Goal: Task Accomplishment & Management: Manage account settings

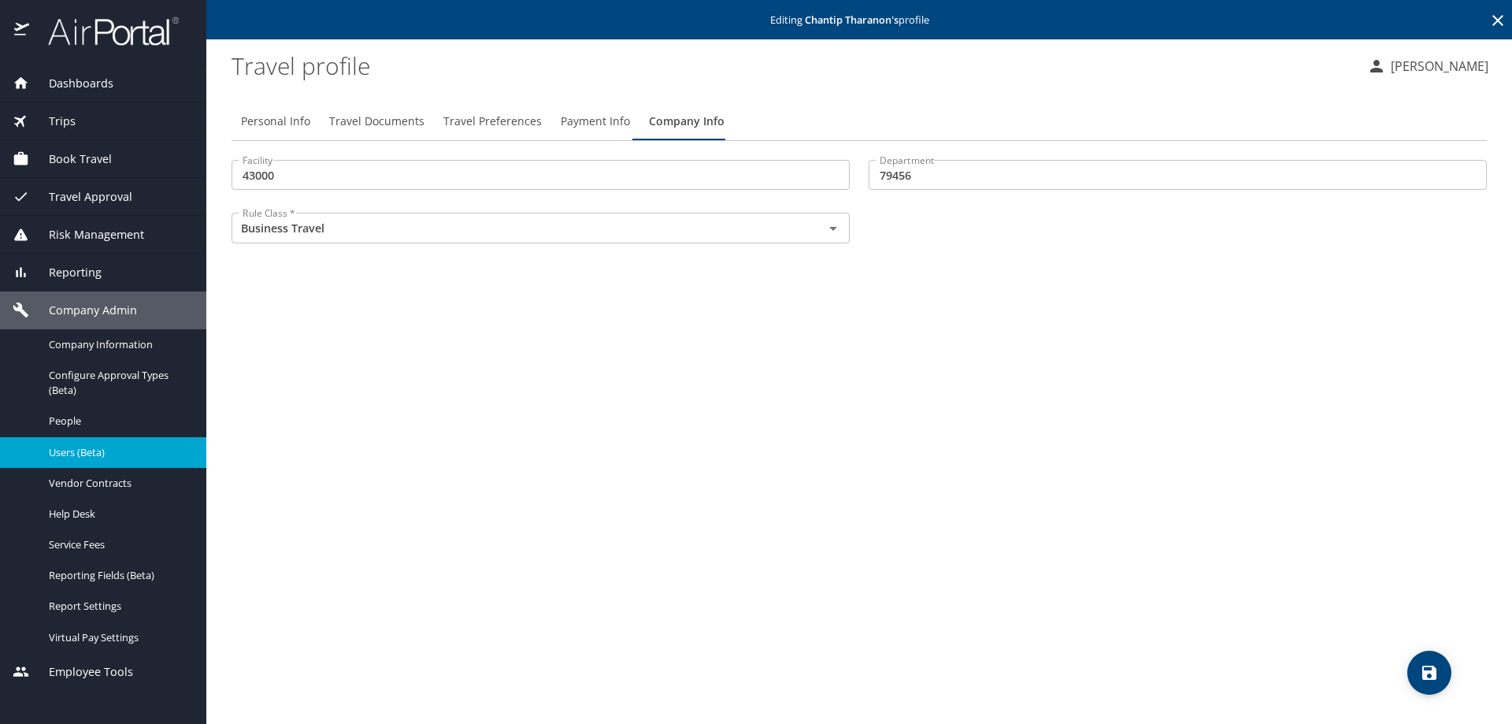
click at [1488, 19] on p "Editing [PERSON_NAME] 's profile" at bounding box center [859, 20] width 1297 height 10
click at [1496, 19] on icon at bounding box center [1498, 20] width 11 height 11
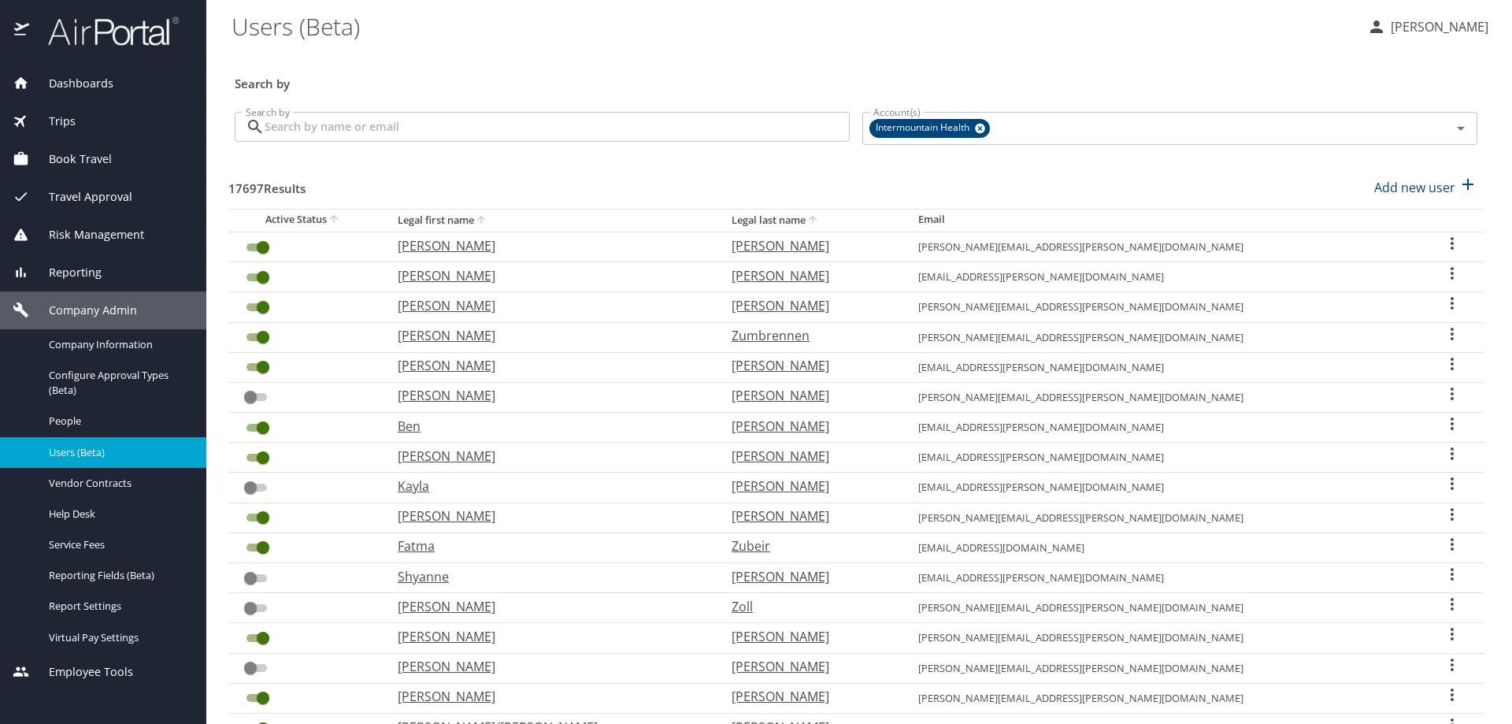
click at [328, 124] on input "Search by" at bounding box center [557, 127] width 585 height 30
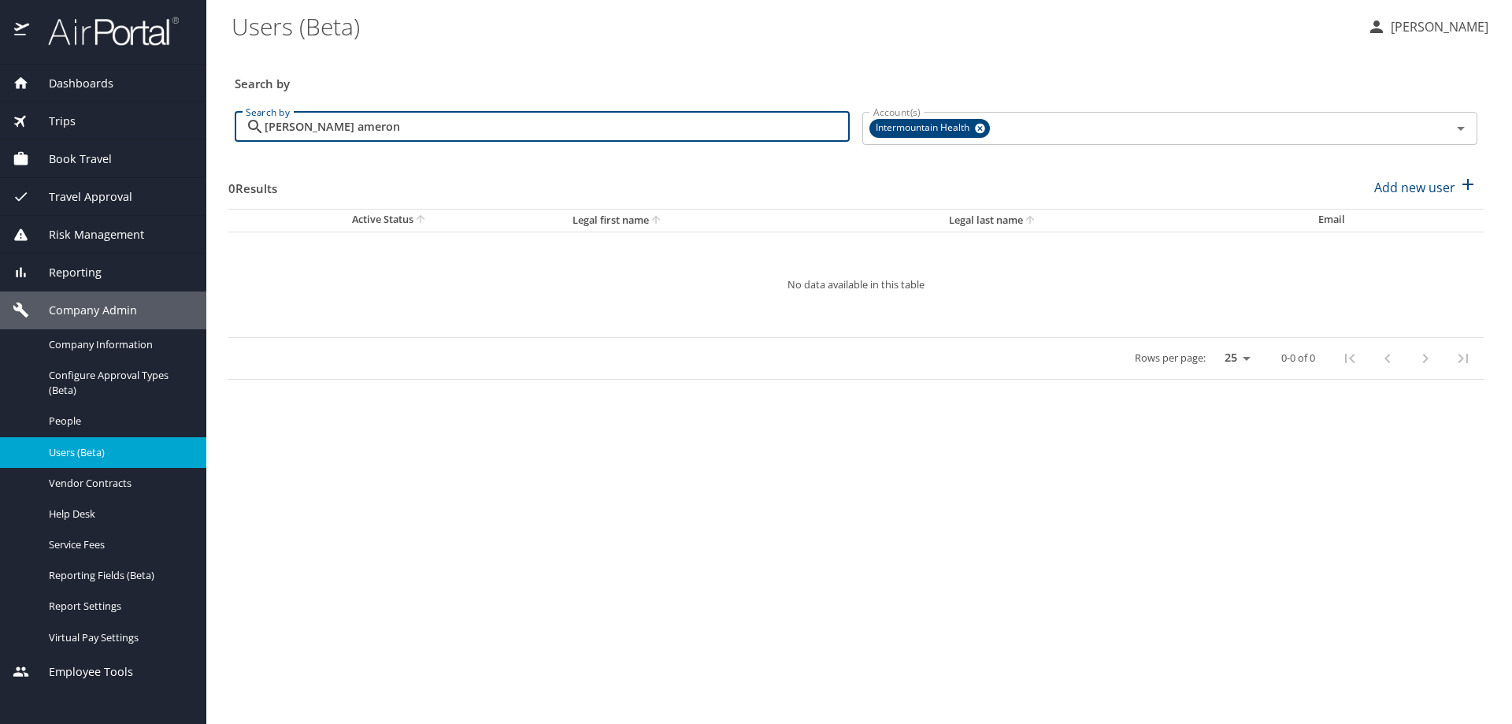
drag, startPoint x: 309, startPoint y: 127, endPoint x: 328, endPoint y: 139, distance: 22.3
click at [327, 138] on input "ricahrd ameron" at bounding box center [557, 127] width 585 height 30
drag, startPoint x: 358, startPoint y: 131, endPoint x: 104, endPoint y: 116, distance: 254.9
click at [102, 116] on div "Dashboards AirPortal 360™ Manager My Travel Dashboard Trips Airtinerary® Lookup…" at bounding box center [756, 362] width 1512 height 724
type input "richard cameron"
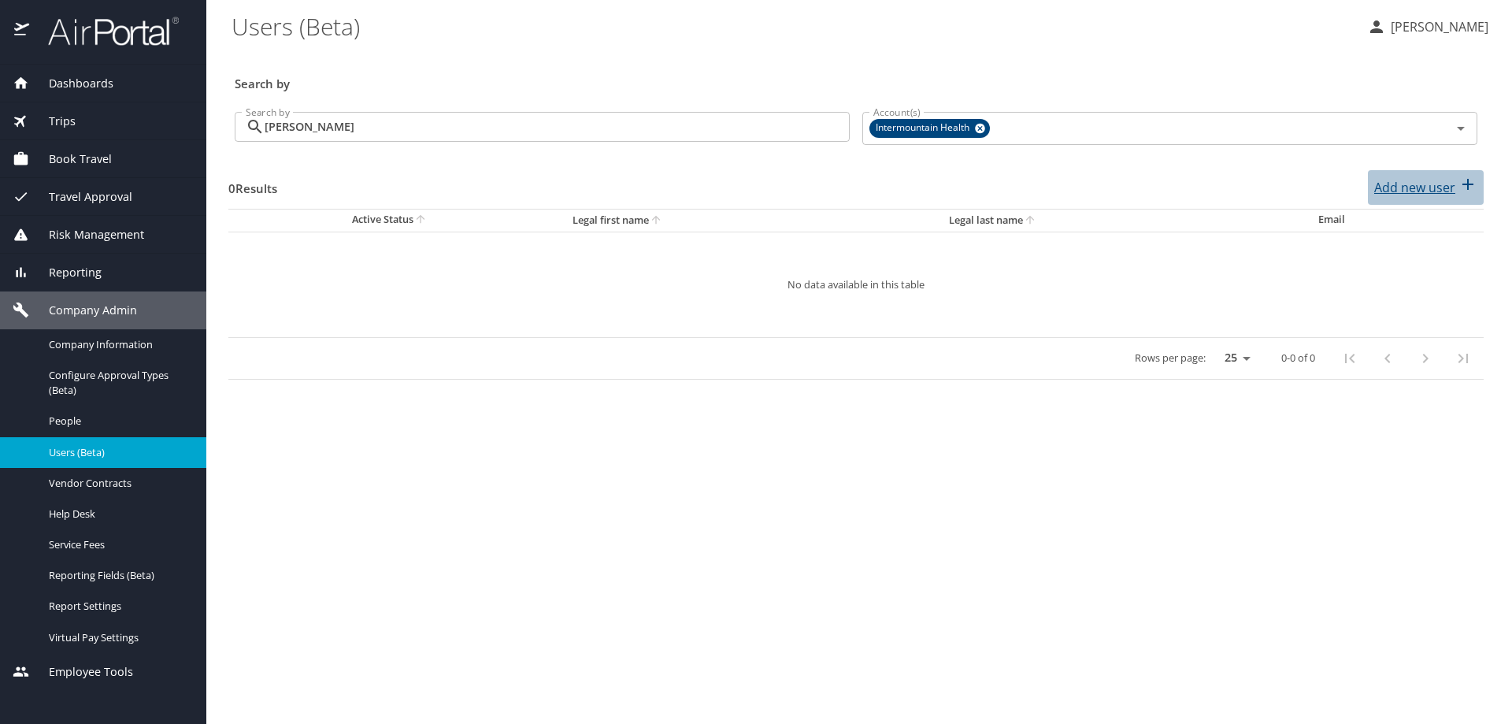
click at [1405, 191] on p "Add new user" at bounding box center [1415, 187] width 81 height 19
select select "US"
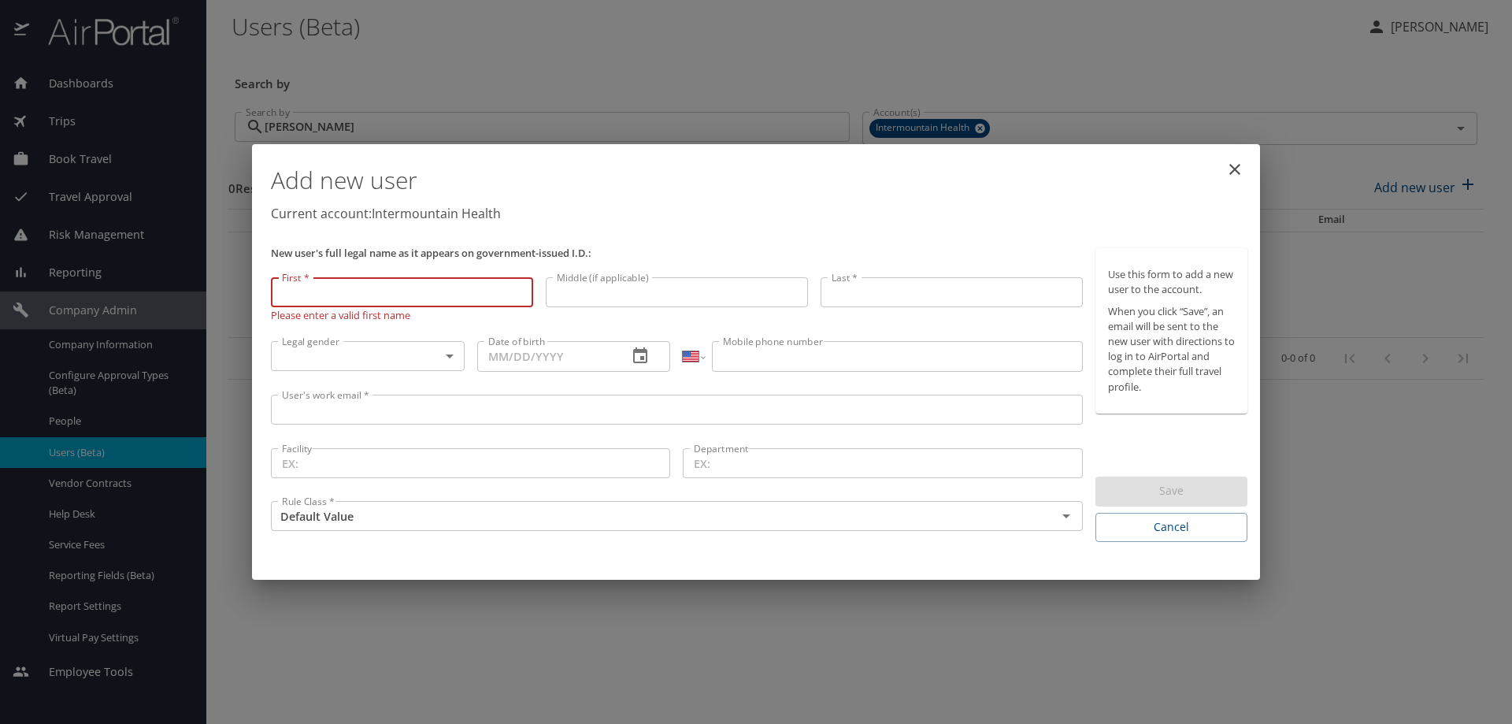
click at [311, 282] on div "First * First * Please enter a valid first name" at bounding box center [402, 303] width 275 height 64
type input "richard"
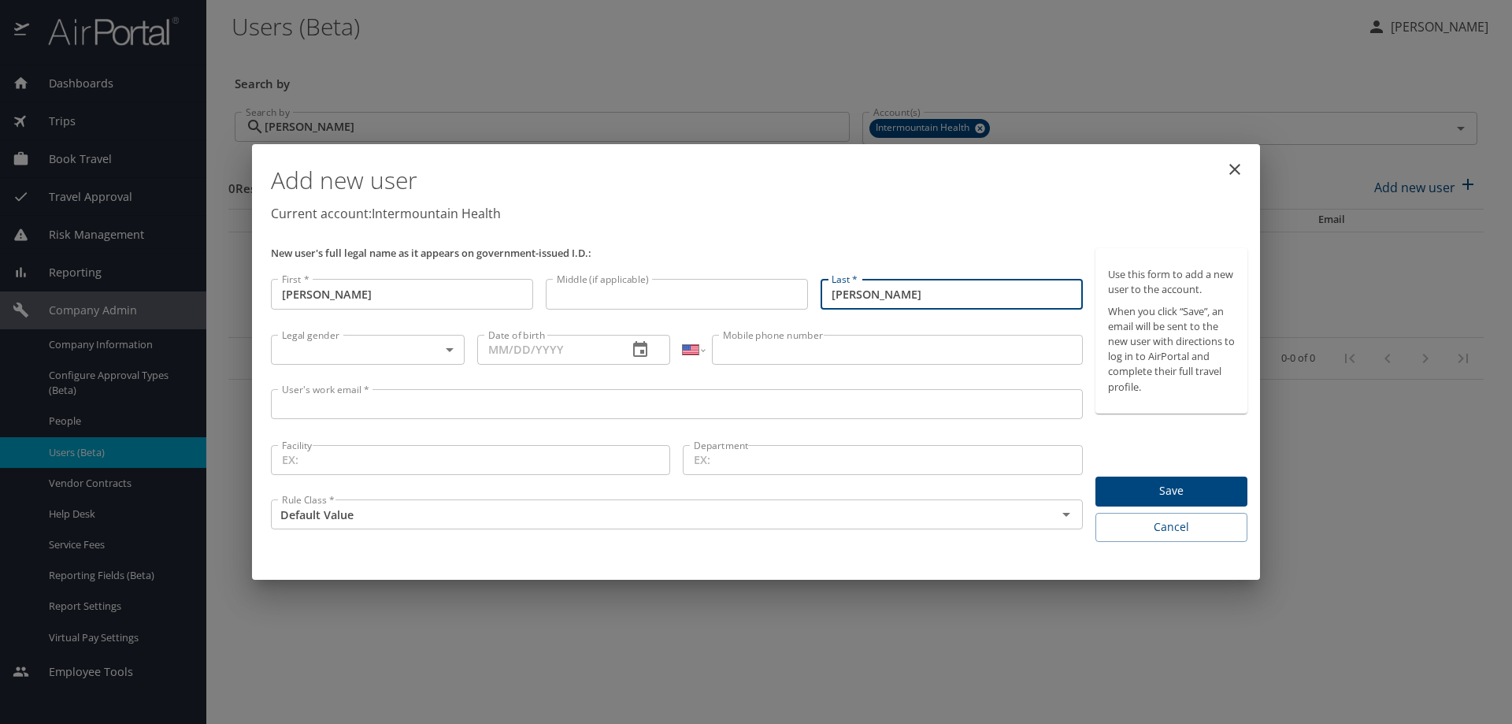
type input "Cameron"
click at [277, 343] on body "Dashboards AirPortal 360™ Manager My Travel Dashboard Trips Airtinerary® Lookup…" at bounding box center [756, 362] width 1512 height 724
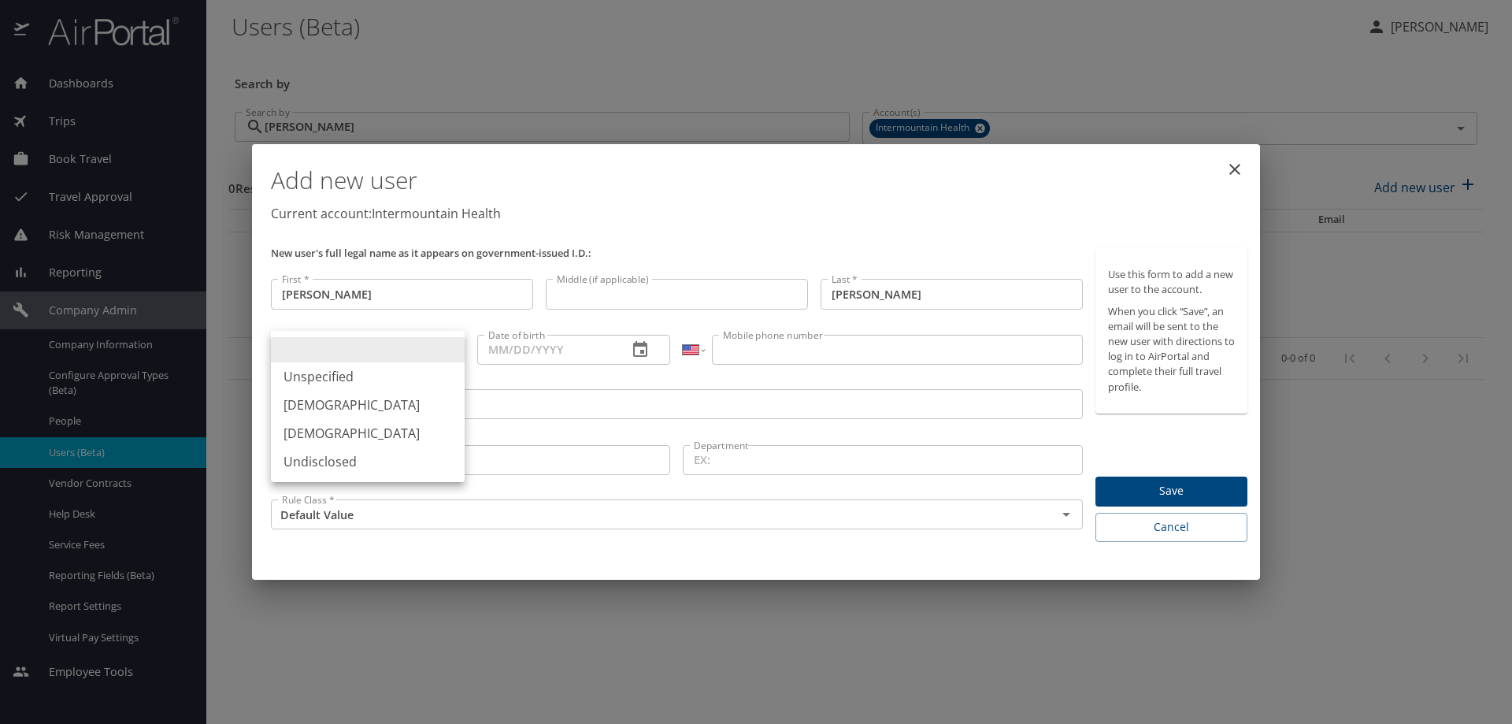
click at [296, 413] on li "Male" at bounding box center [368, 405] width 194 height 28
type input "Male"
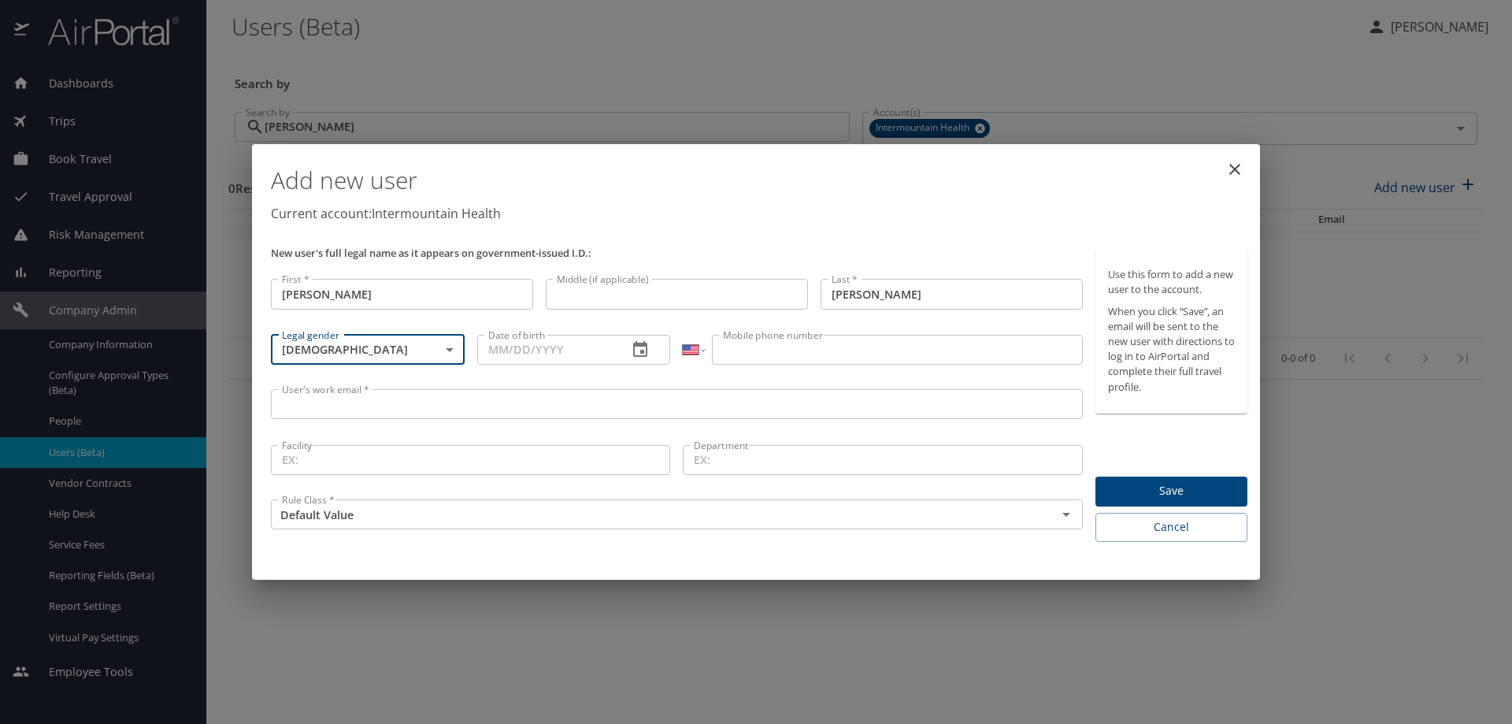
click at [489, 348] on input "Date of birth" at bounding box center [546, 350] width 139 height 30
type input "01/01/1988"
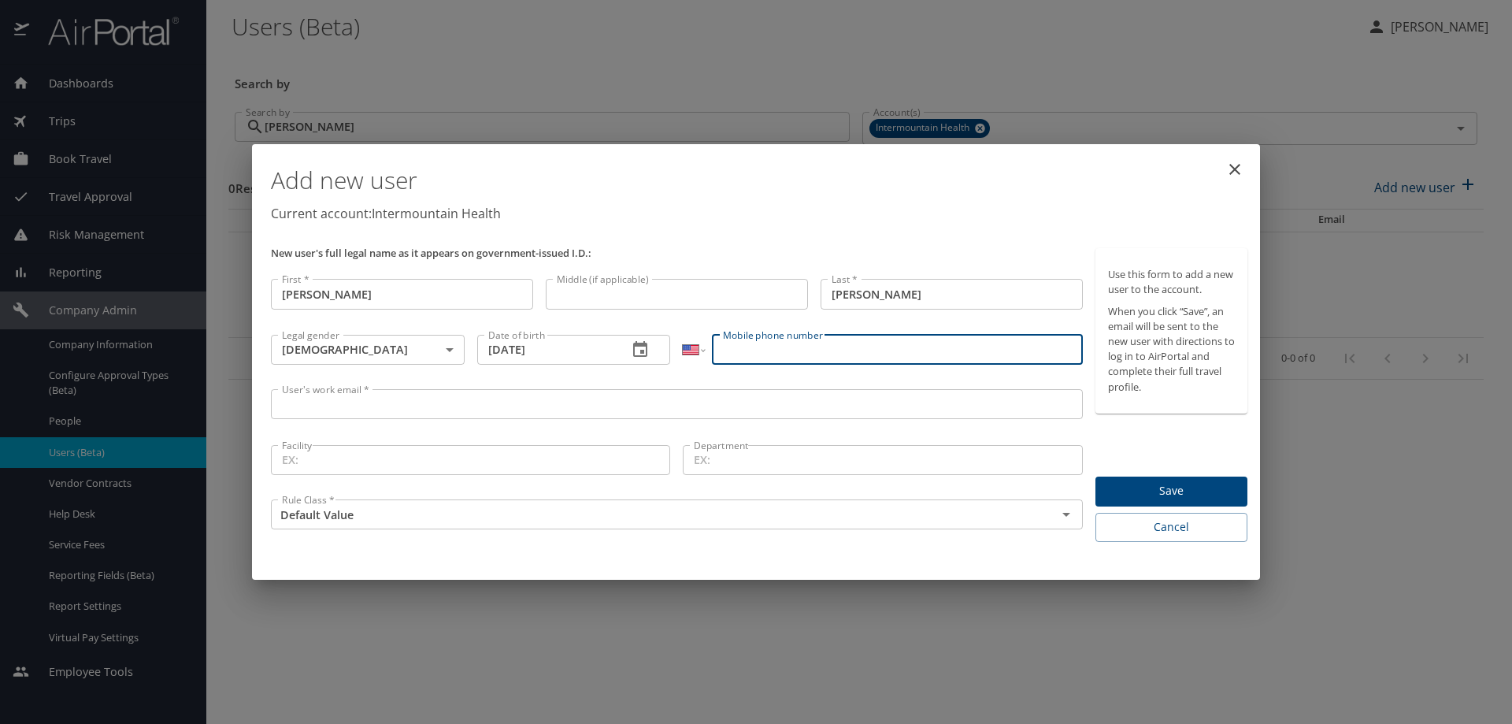
click at [748, 345] on input "Mobile phone number" at bounding box center [897, 350] width 370 height 30
type input "(801) 870-3191"
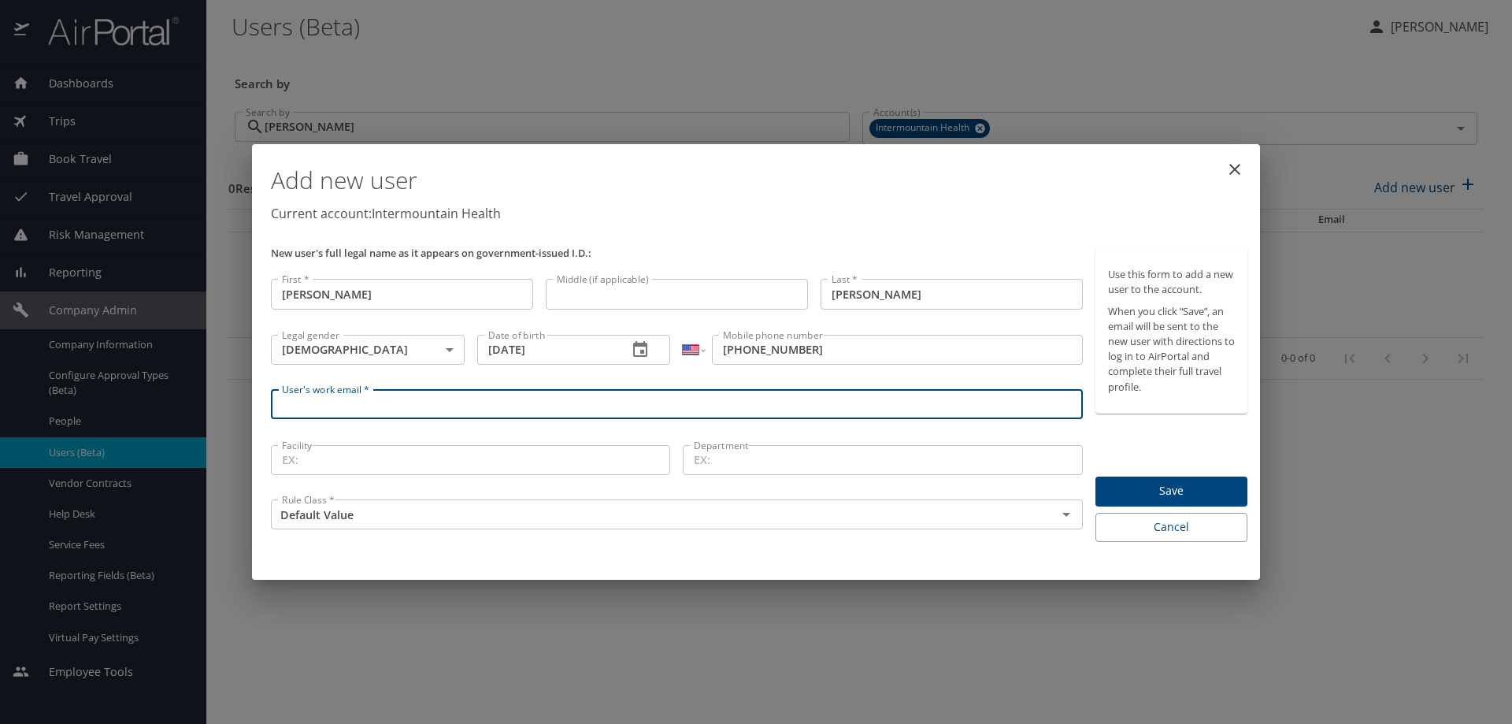
click at [342, 407] on input "User's work email *" at bounding box center [677, 404] width 812 height 30
type input "richard.cameron@okland.com"
click at [341, 462] on input "Facility" at bounding box center [470, 460] width 399 height 30
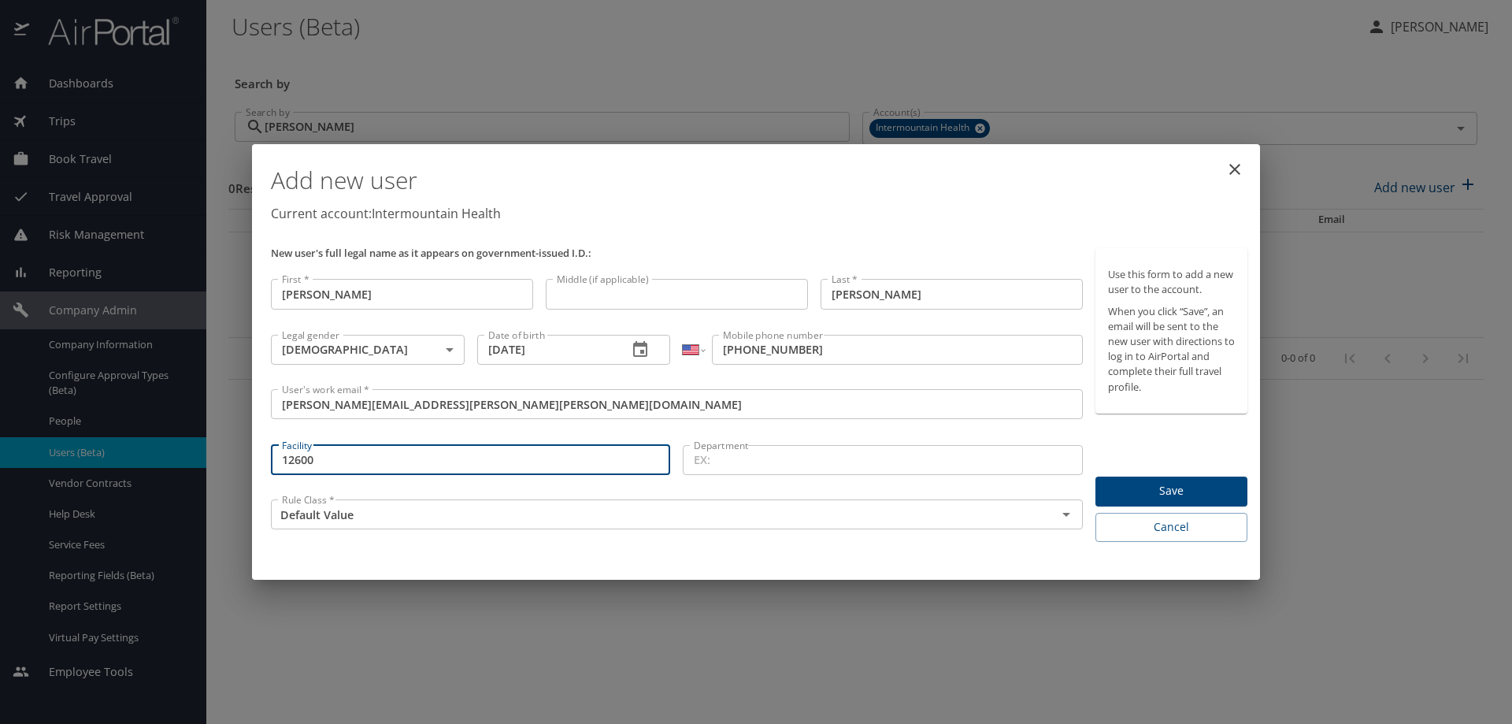
type input "12600"
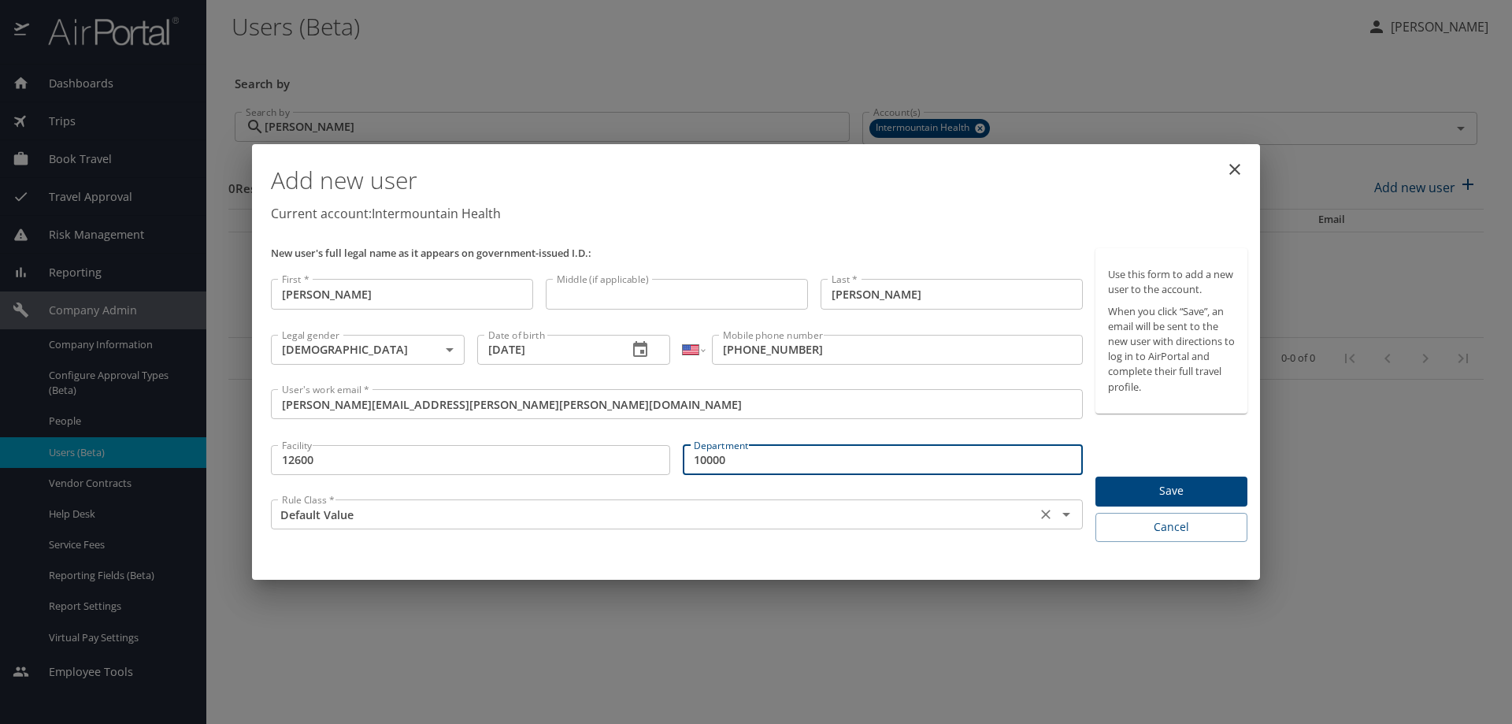
click at [613, 527] on div "Default Value Rule Class *" at bounding box center [677, 514] width 812 height 30
type input "10000"
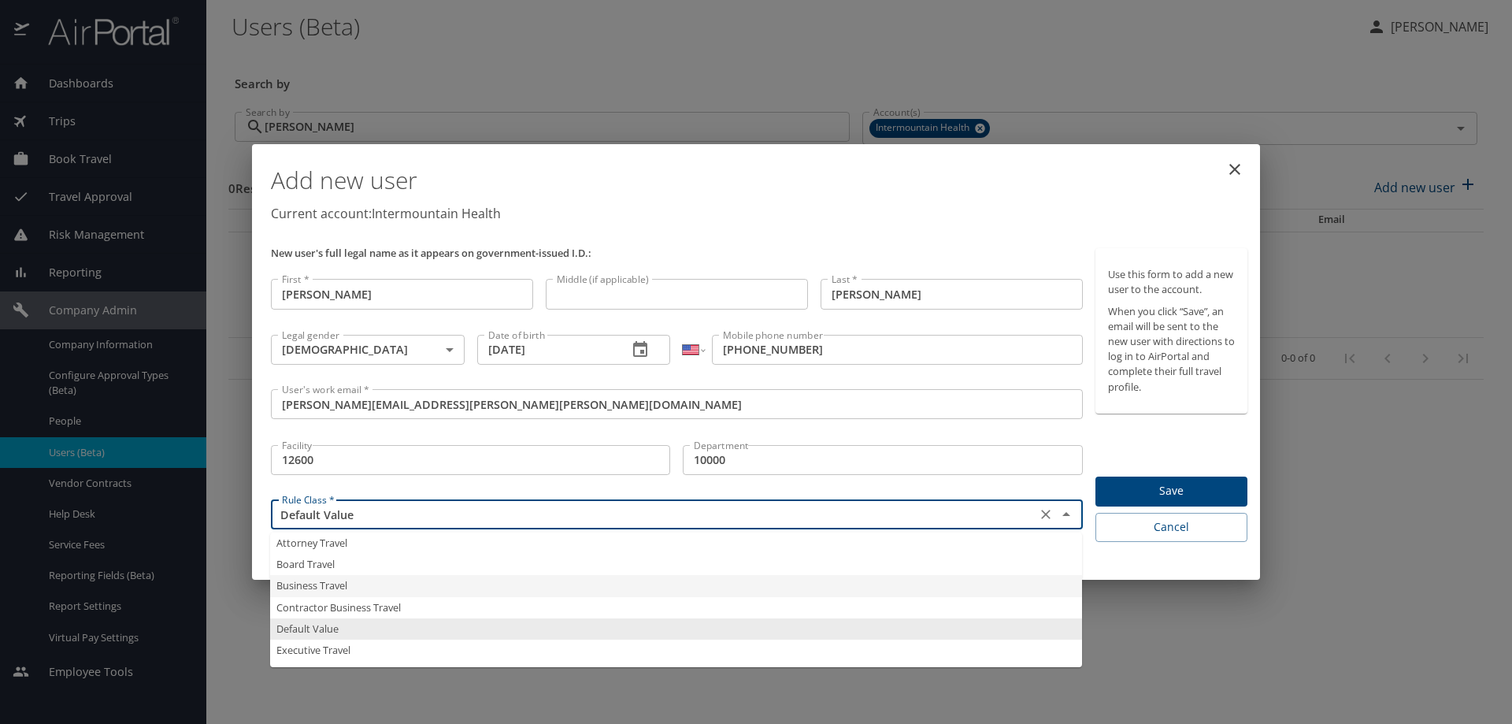
click at [547, 523] on input "Default Value" at bounding box center [654, 514] width 756 height 20
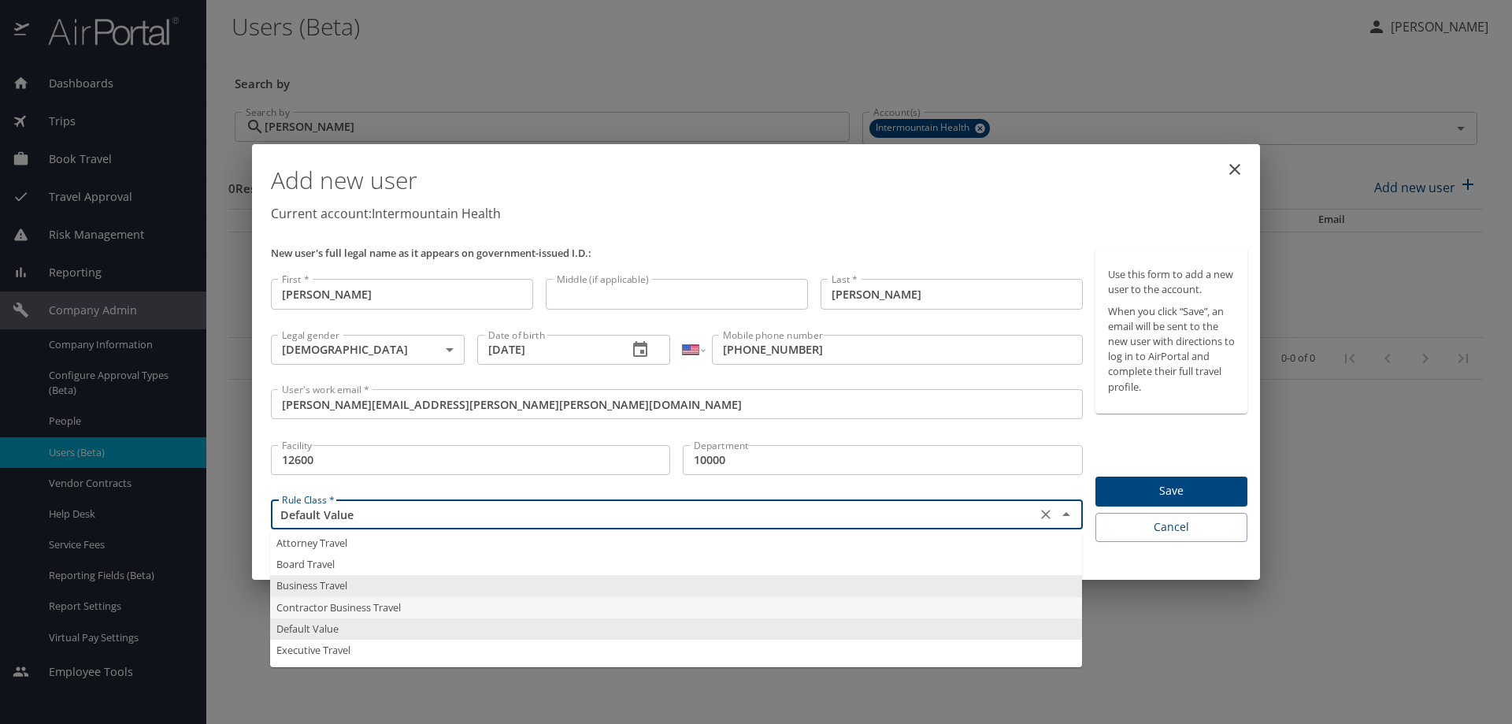
click at [364, 604] on li "Contractor Business Travel" at bounding box center [676, 607] width 812 height 21
type input "Contractor Business Travel"
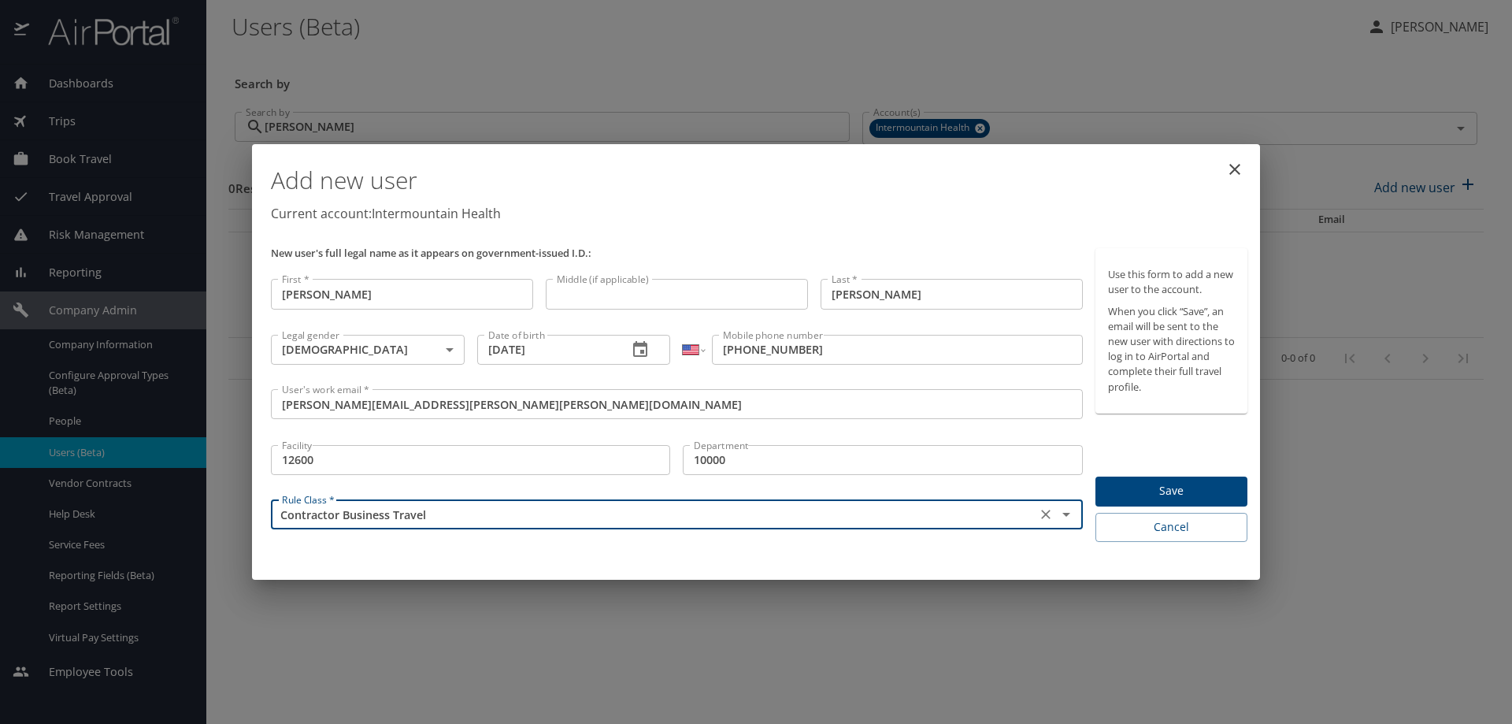
click at [1173, 493] on span "Save" at bounding box center [1171, 491] width 127 height 20
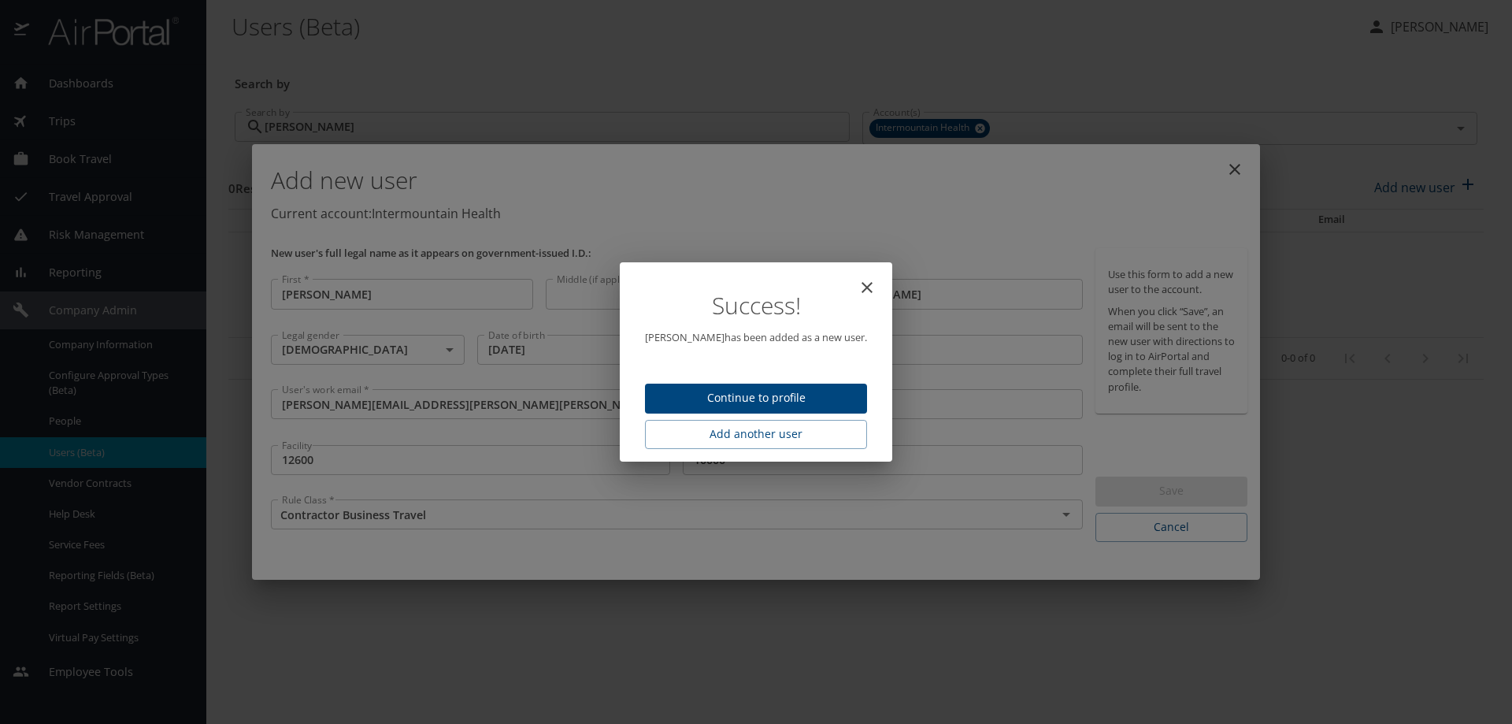
click at [822, 399] on span "Continue to profile" at bounding box center [756, 398] width 197 height 20
select select "US"
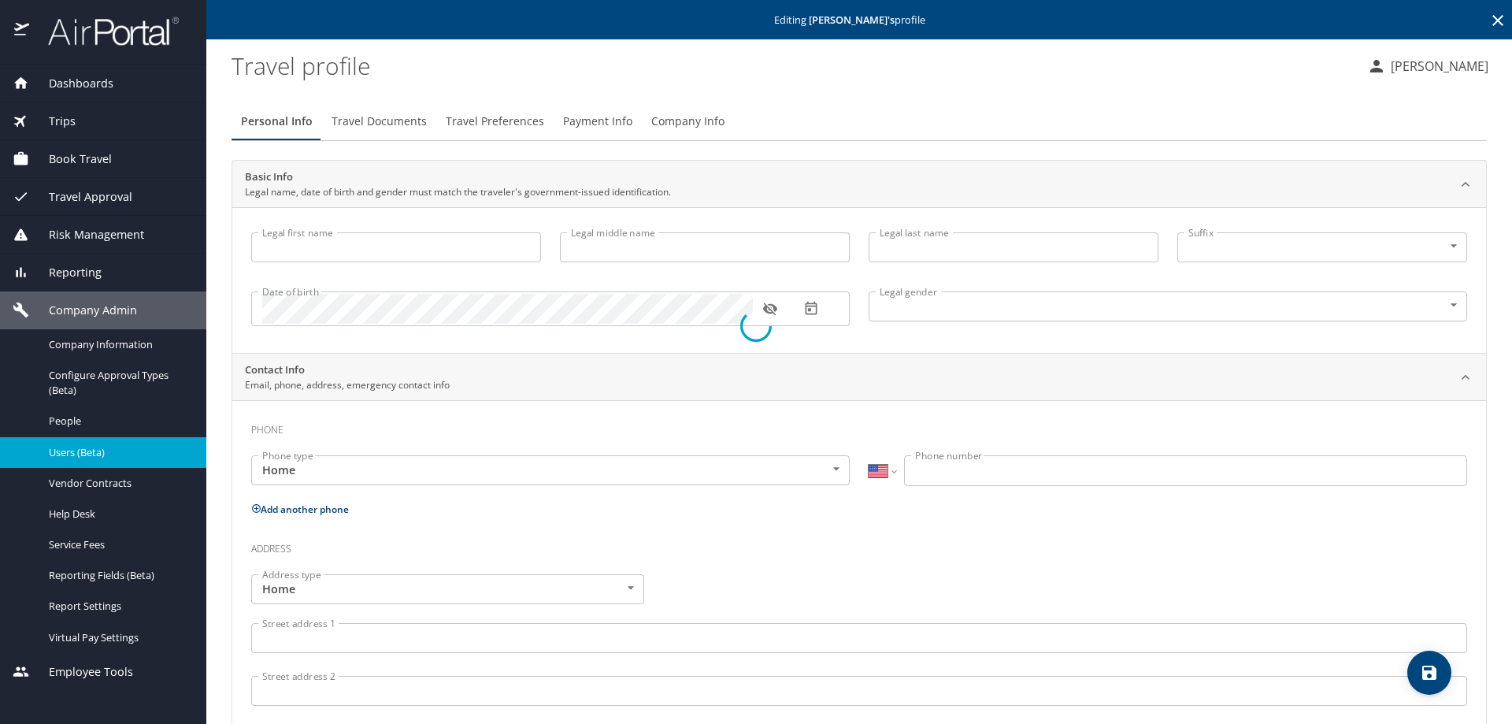
type input "richard"
type input "Cameron"
type input "Male"
select select "US"
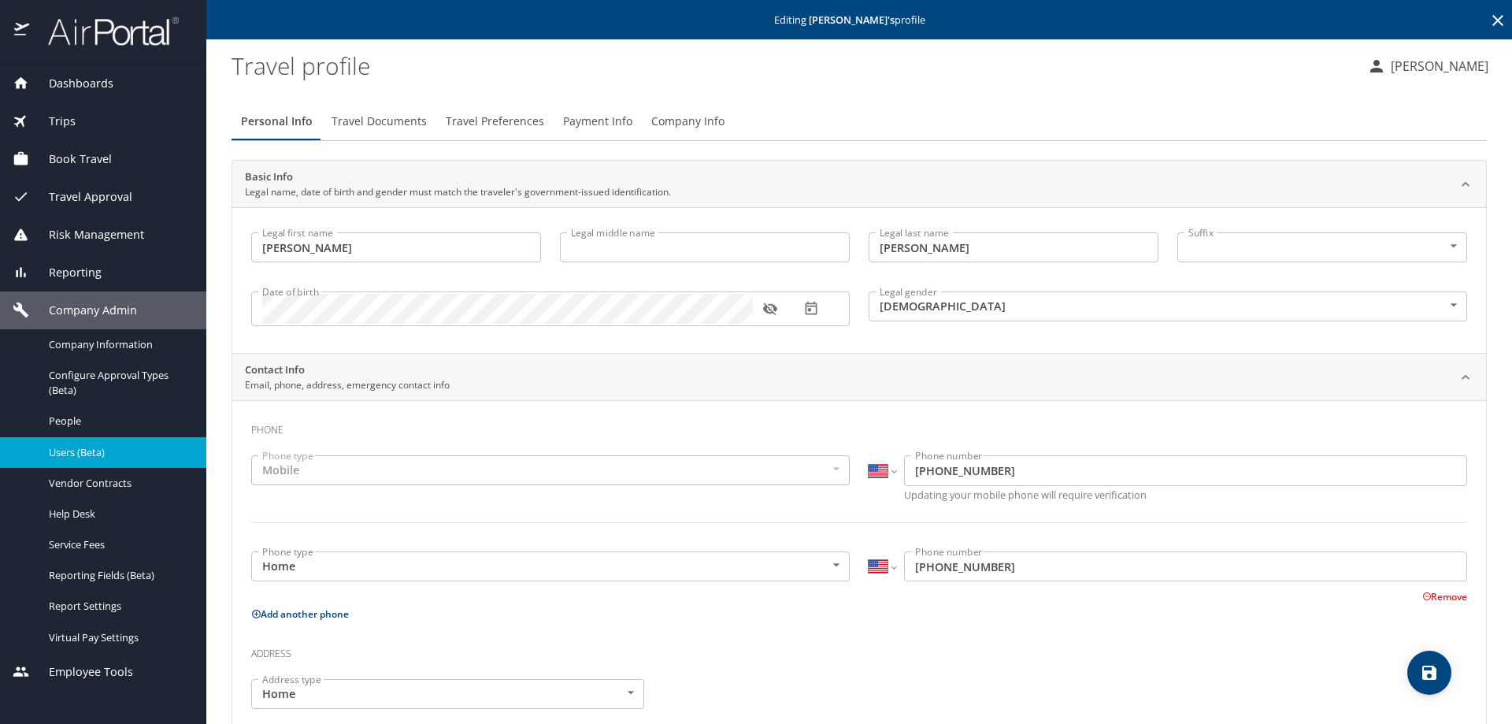
click at [1493, 18] on icon at bounding box center [1498, 20] width 11 height 11
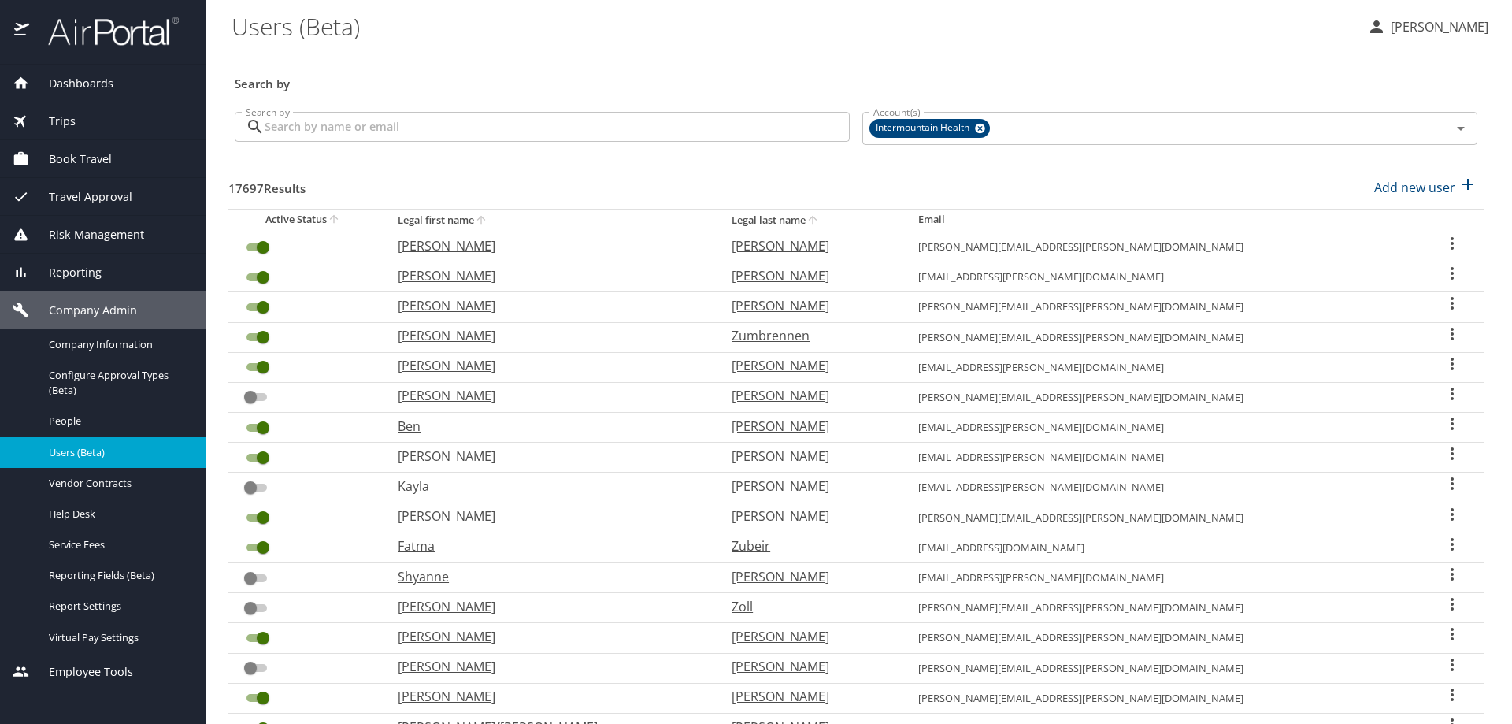
drag, startPoint x: 72, startPoint y: 117, endPoint x: 74, endPoint y: 124, distance: 8.2
click at [76, 126] on div "Trips" at bounding box center [103, 121] width 181 height 17
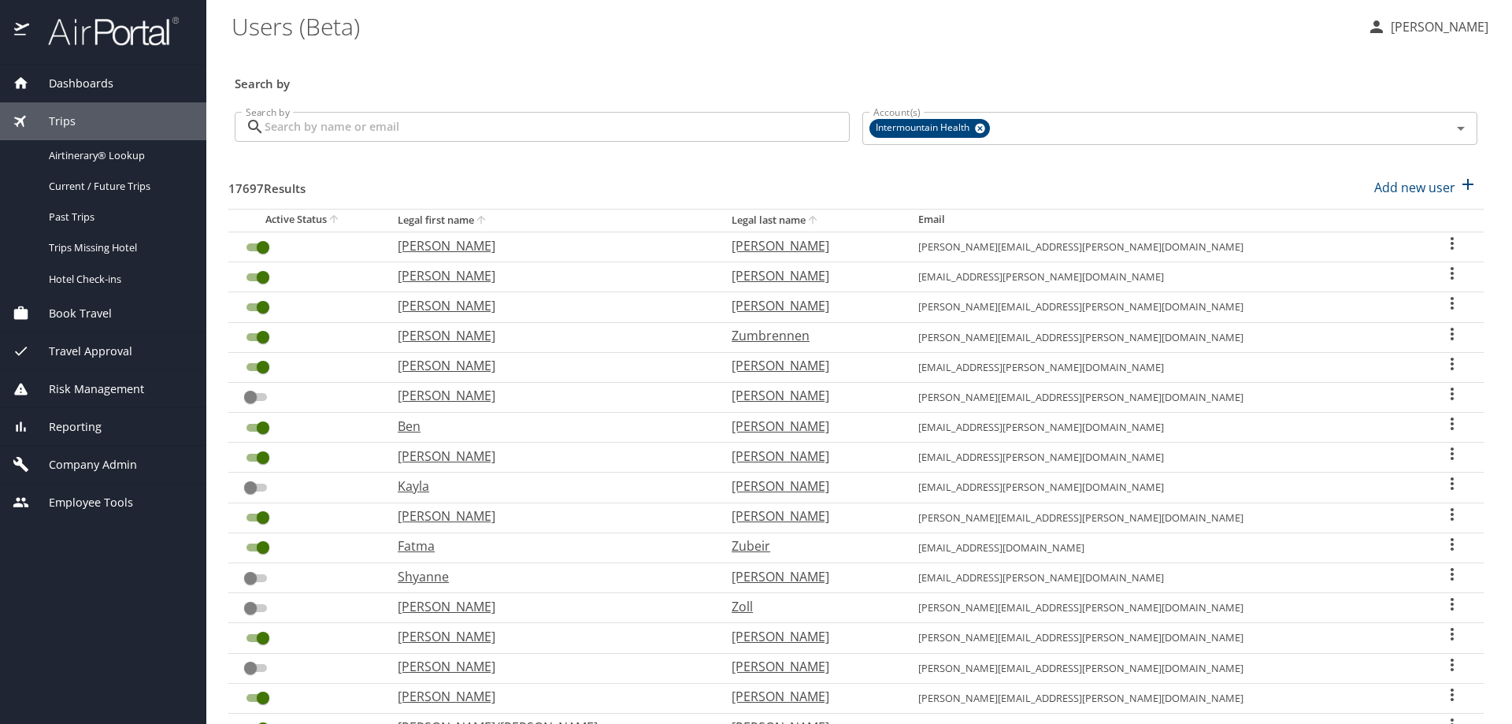
click at [73, 123] on span "Trips" at bounding box center [52, 121] width 46 height 17
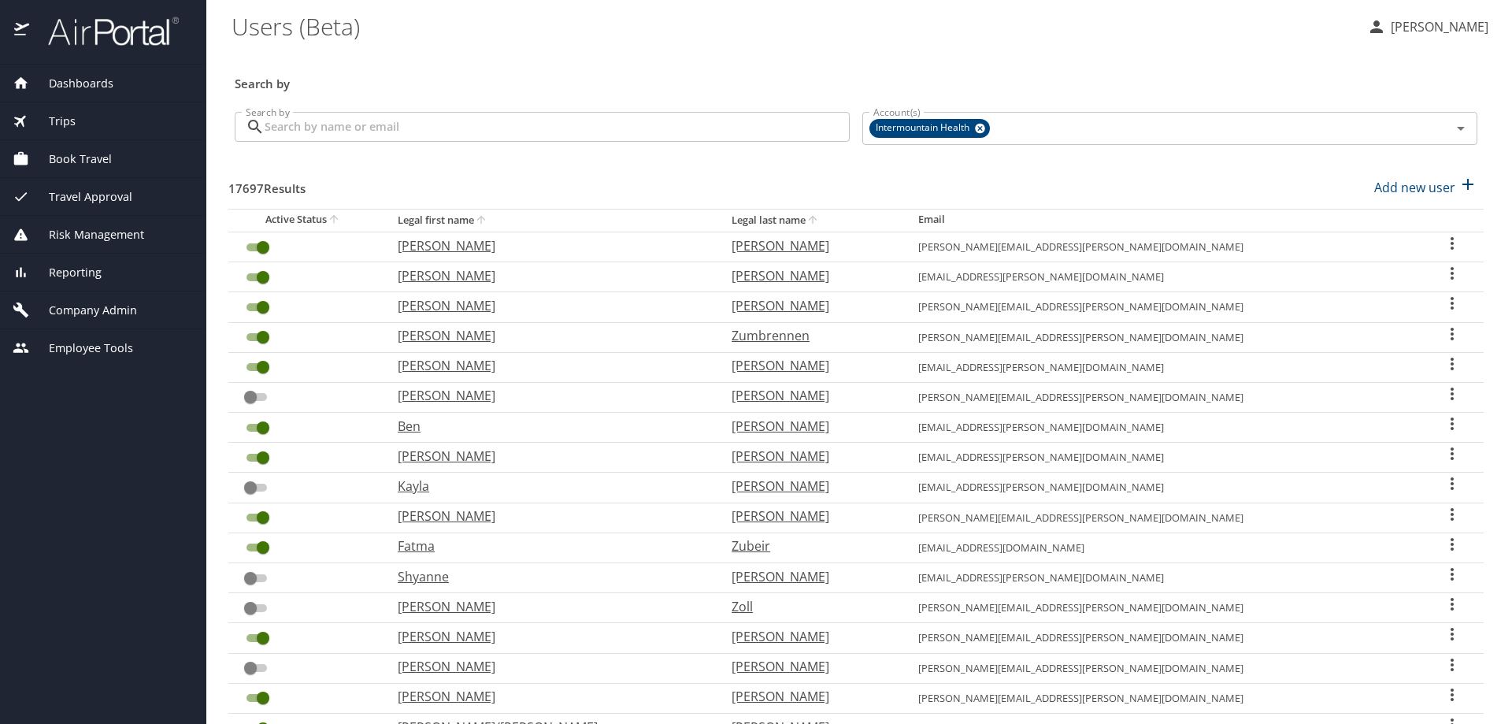
click at [66, 115] on span "Trips" at bounding box center [52, 121] width 46 height 17
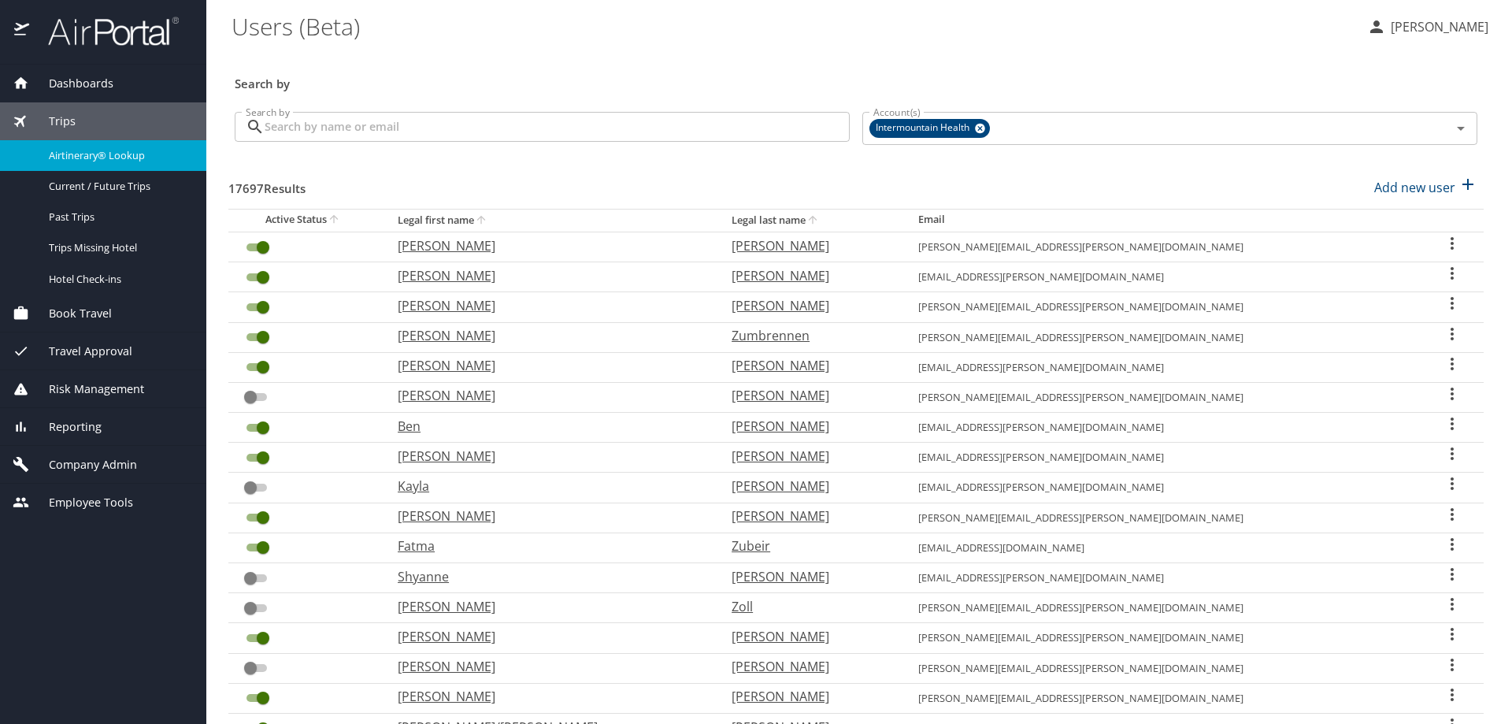
click at [77, 156] on span "Airtinerary® Lookup" at bounding box center [118, 155] width 139 height 15
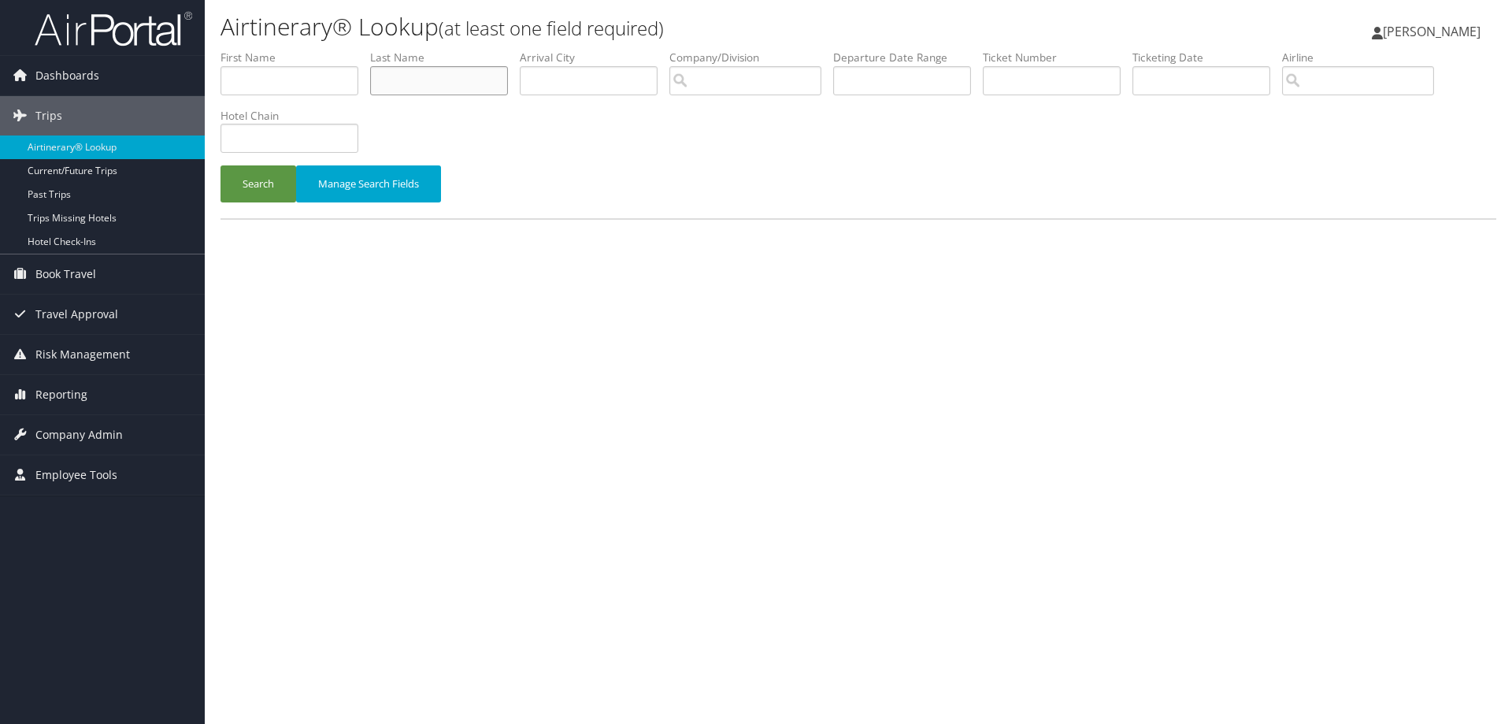
click at [405, 80] on input "text" at bounding box center [439, 80] width 138 height 29
type input "langston"
click at [265, 178] on button "Search" at bounding box center [259, 183] width 76 height 37
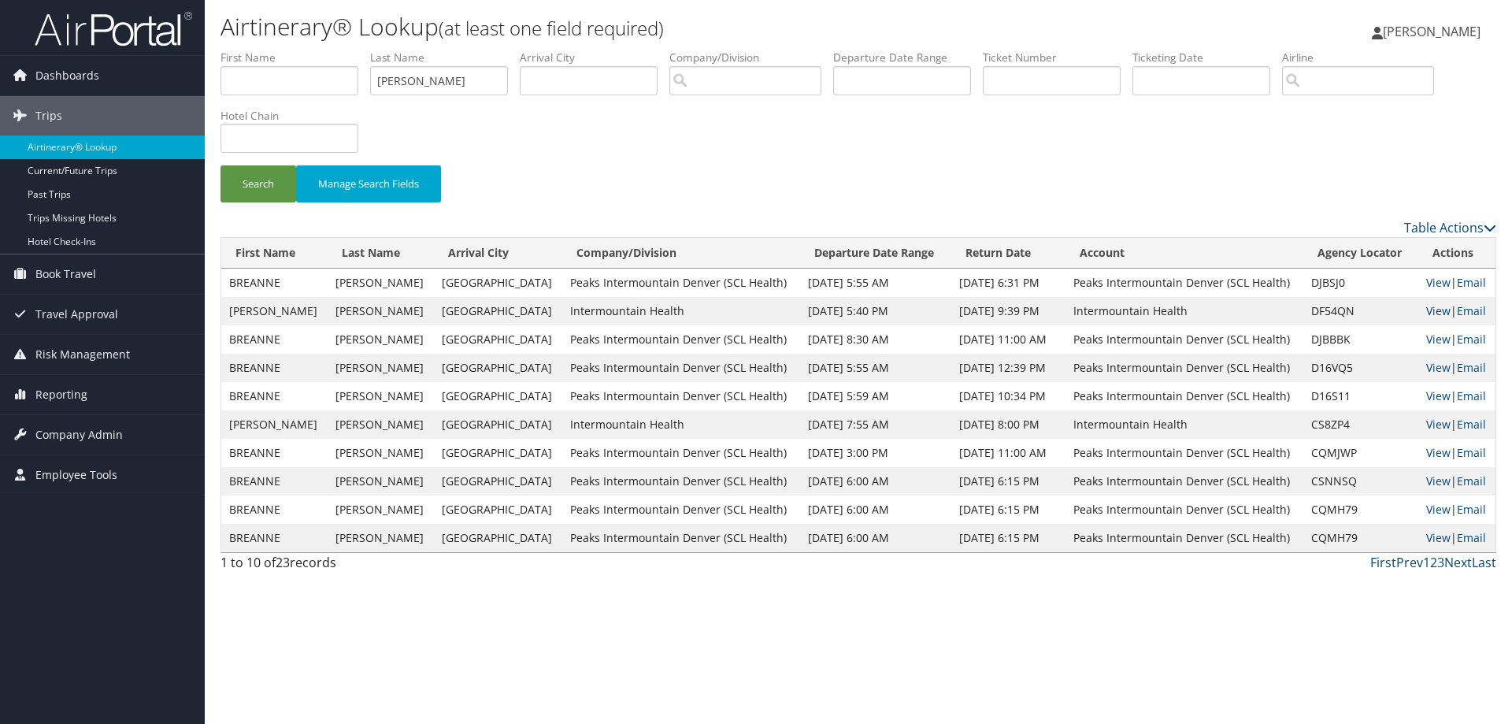
click at [1429, 306] on link "View" at bounding box center [1439, 310] width 24 height 15
drag, startPoint x: 446, startPoint y: 84, endPoint x: 276, endPoint y: 68, distance: 171.0
click at [276, 50] on ul "First Name Last Name langston Departure City Arrival City Company/Division Airp…" at bounding box center [859, 50] width 1276 height 0
click at [87, 426] on span "Company Admin" at bounding box center [78, 434] width 87 height 39
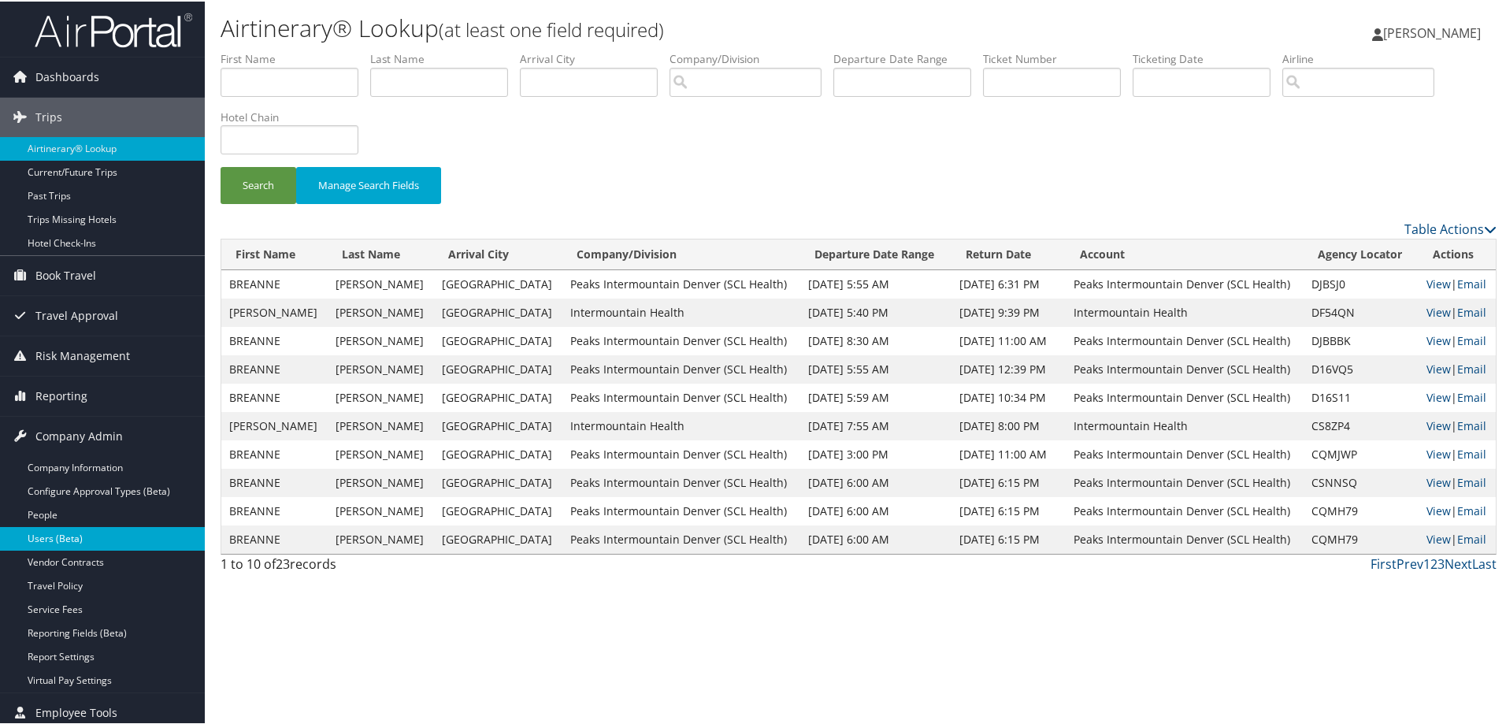
click at [55, 533] on link "Users (Beta)" at bounding box center [102, 537] width 205 height 24
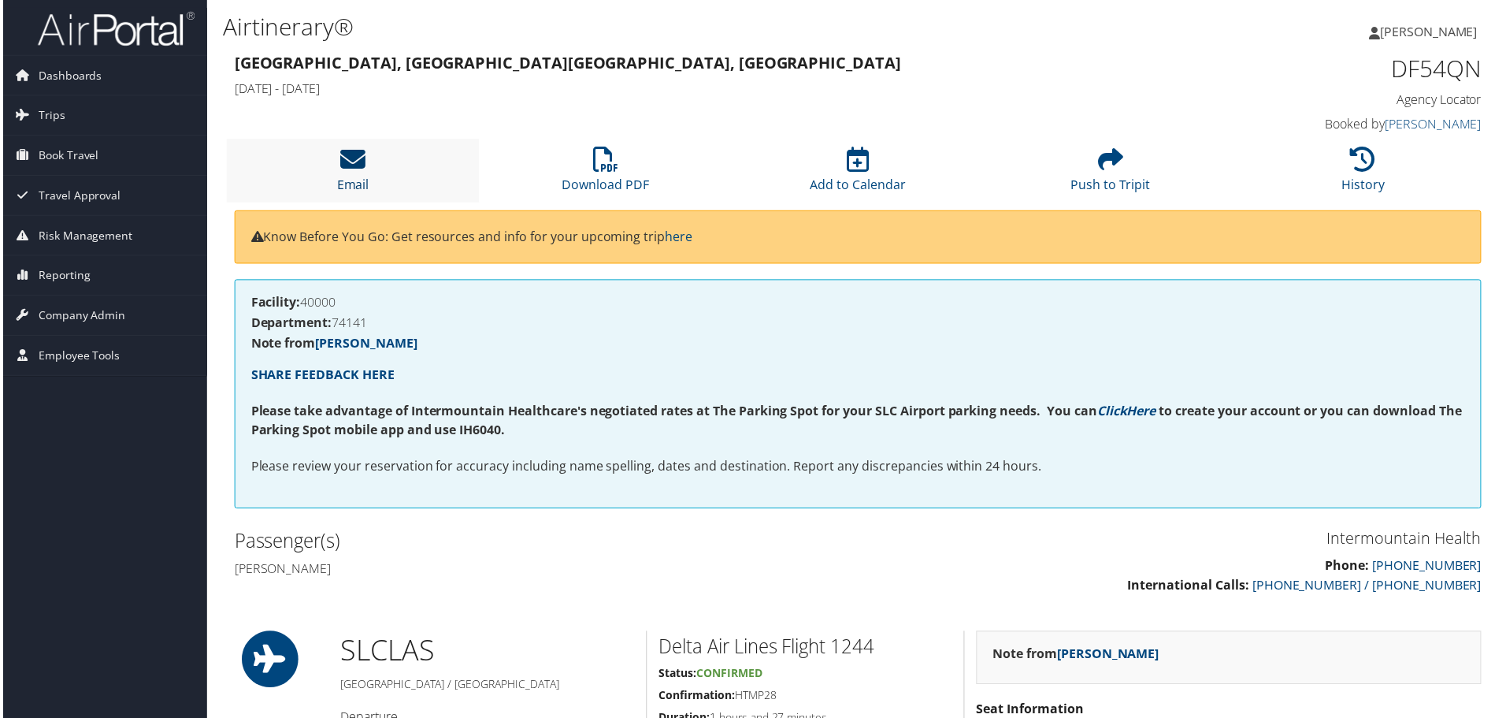
click at [356, 158] on icon at bounding box center [351, 159] width 25 height 25
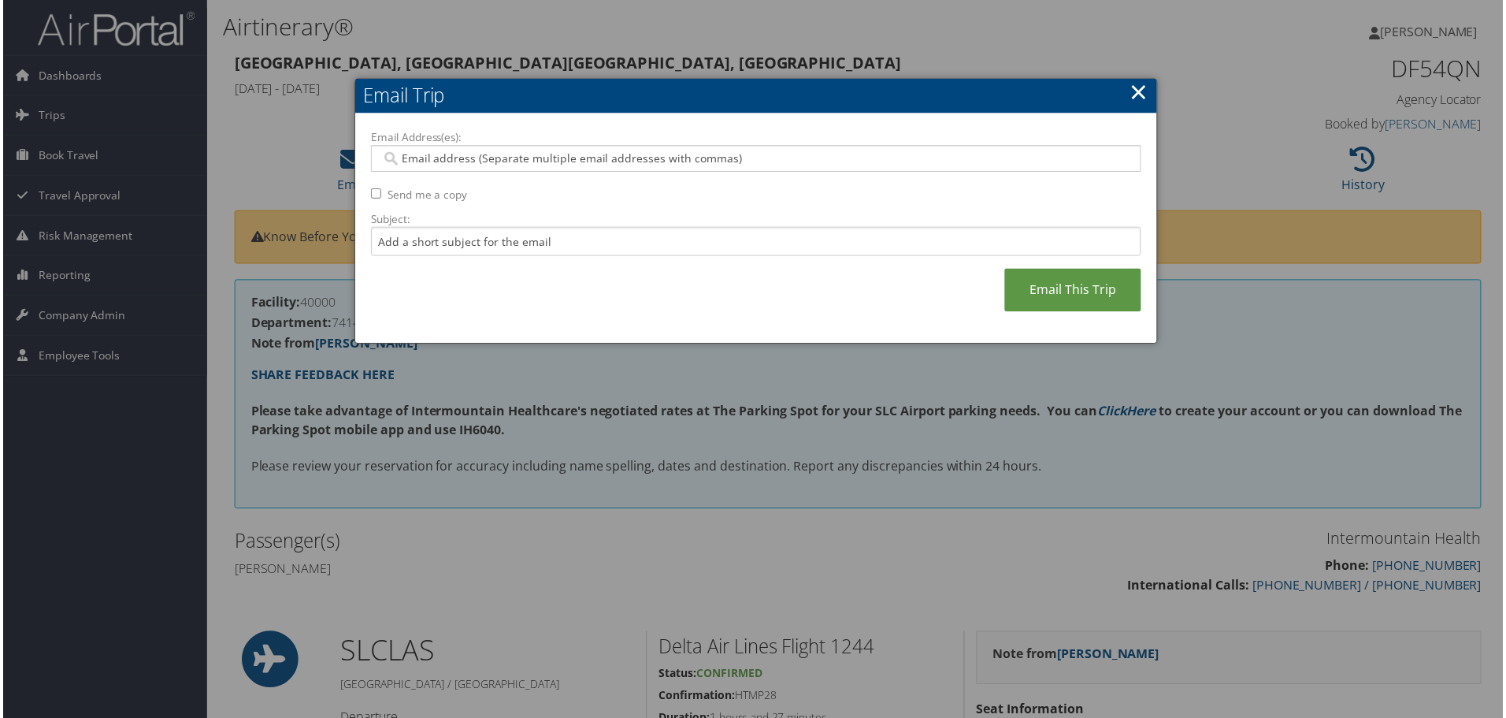
click at [428, 162] on input "Email Address(es):" at bounding box center [756, 159] width 752 height 16
type input "[PERSON_NAME]"
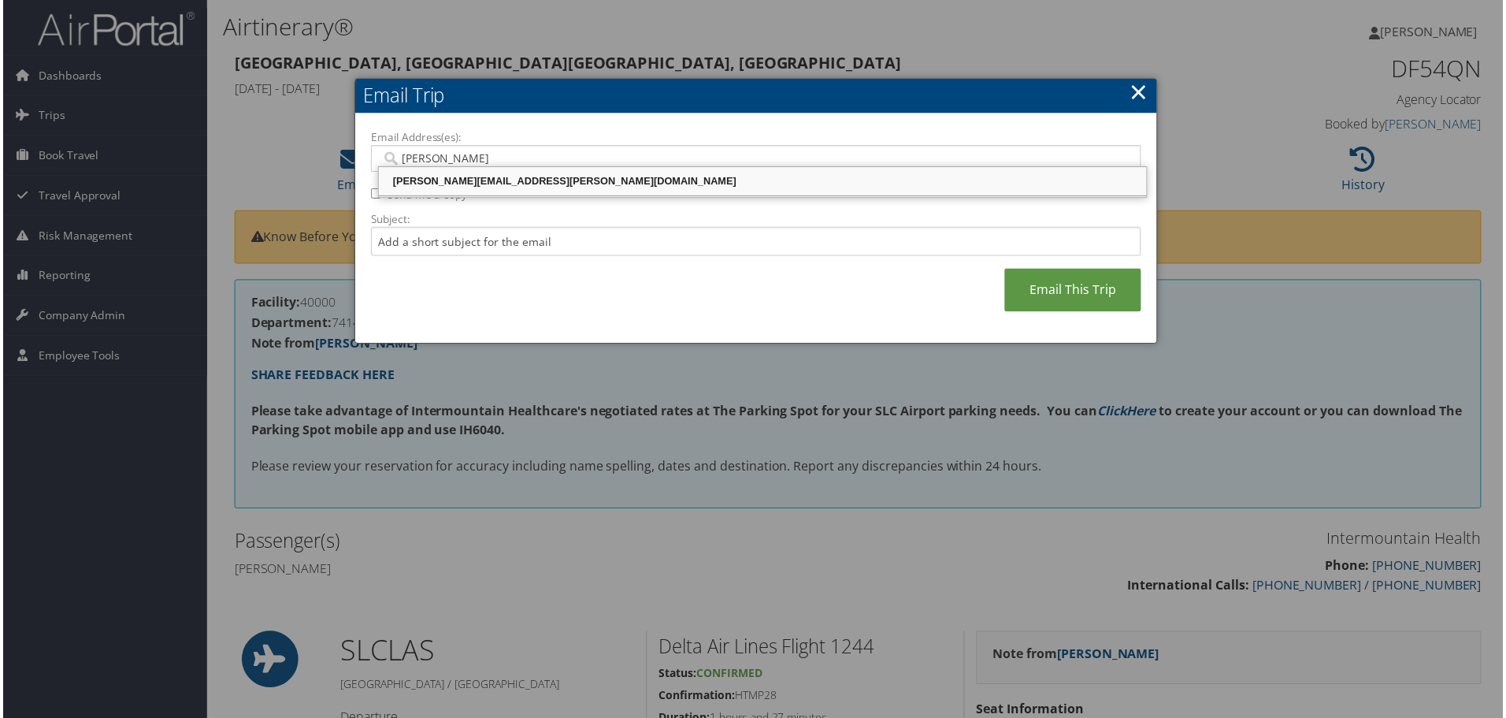
click at [436, 182] on div "[PERSON_NAME][EMAIL_ADDRESS][PERSON_NAME][DOMAIN_NAME]" at bounding box center [763, 182] width 766 height 16
type input "[PERSON_NAME][EMAIL_ADDRESS][PERSON_NAME][DOMAIN_NAME]"
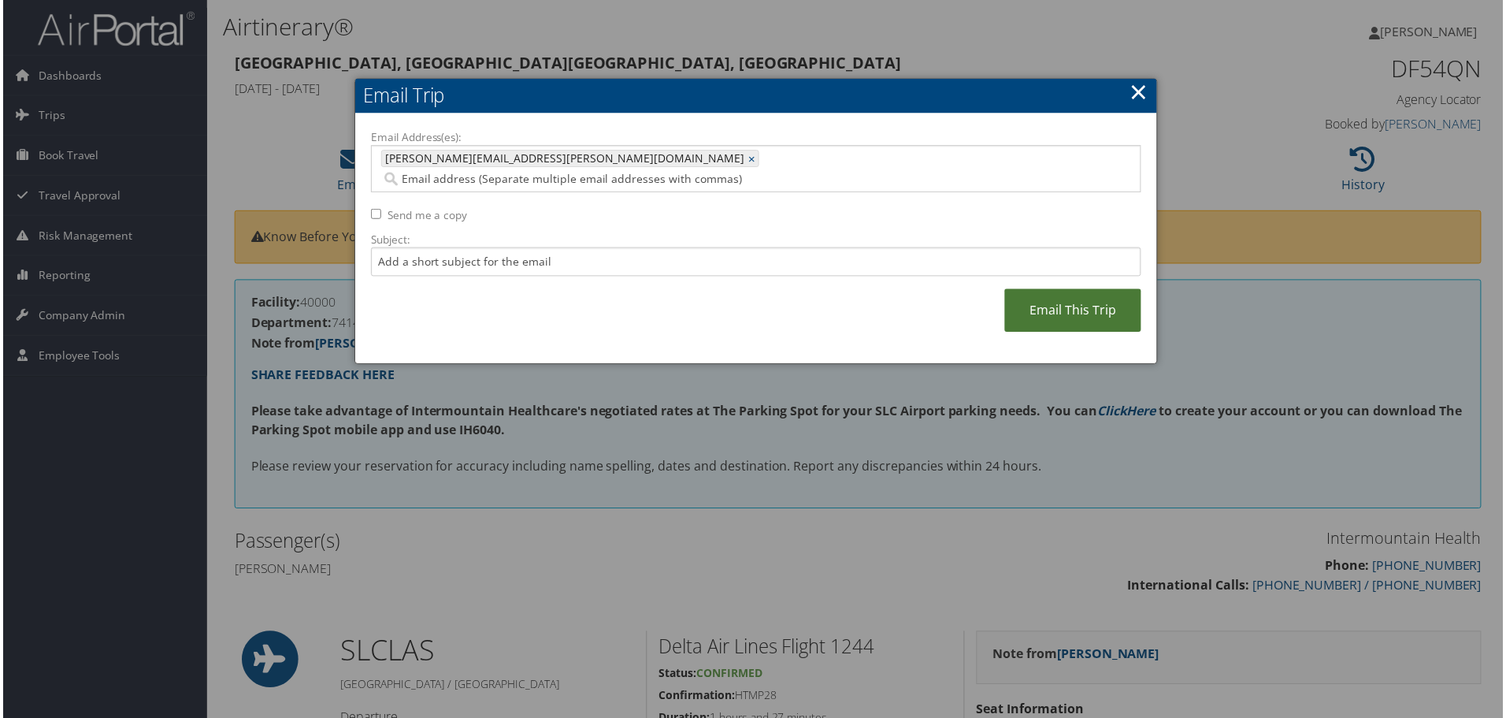
click at [1056, 290] on link "Email This Trip" at bounding box center [1074, 311] width 137 height 43
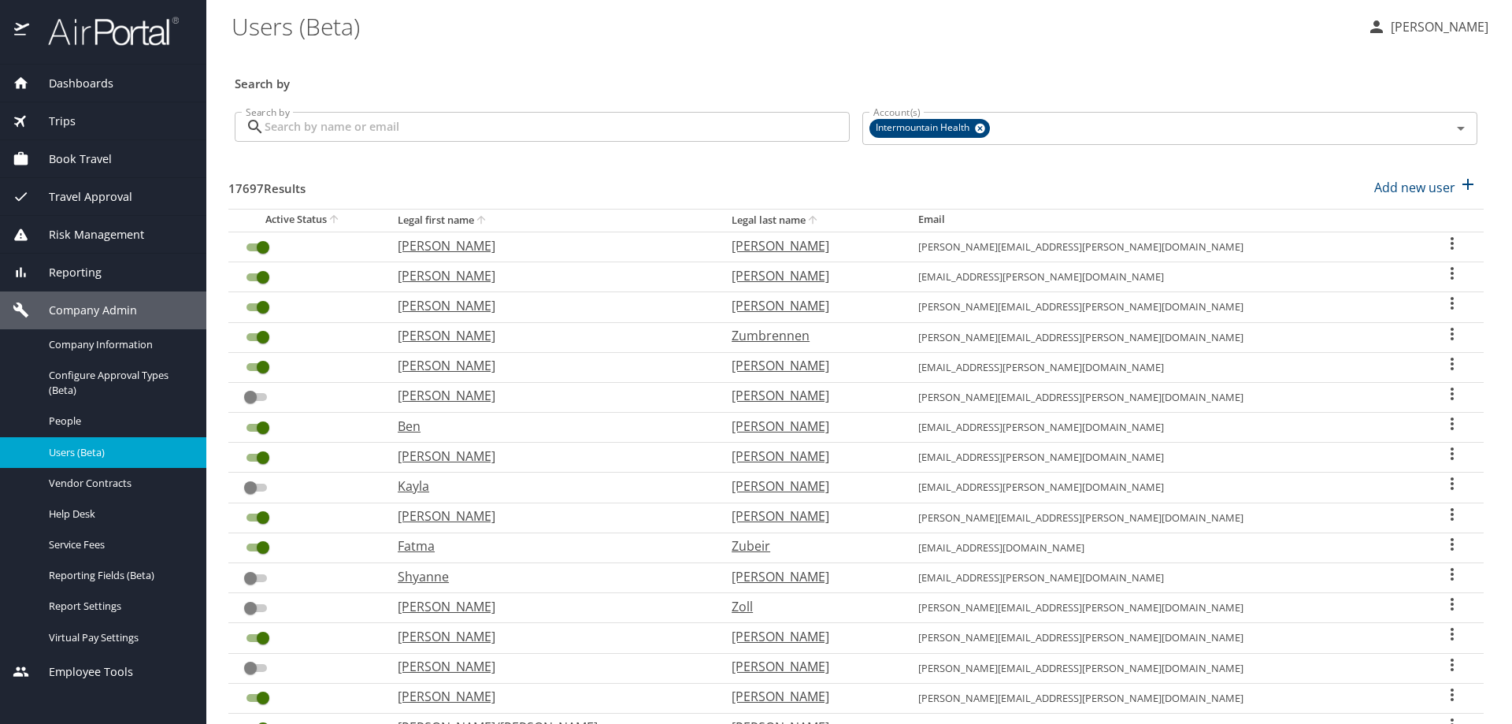
click at [271, 124] on input "Search by" at bounding box center [557, 127] width 585 height 30
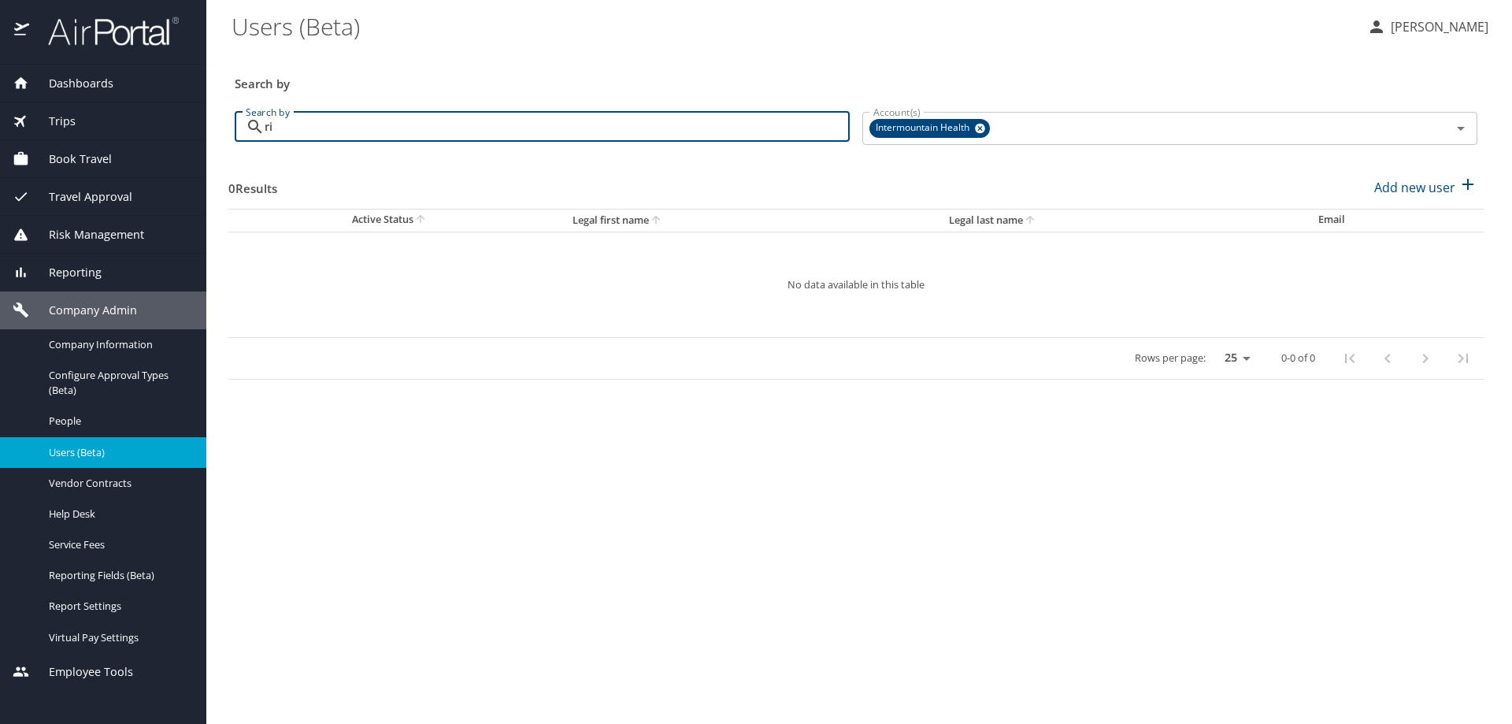
type input "r"
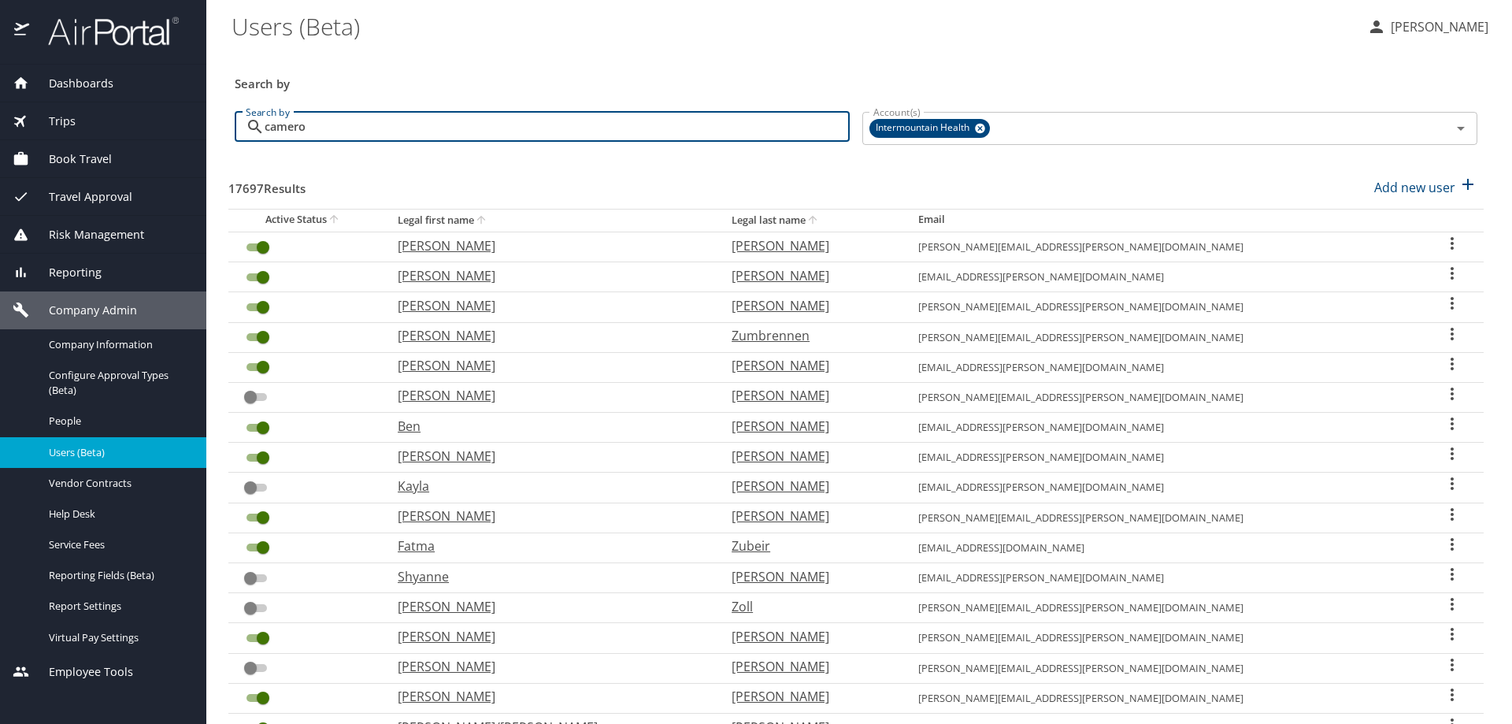
type input "cameron"
checkbox input "false"
checkbox input "true"
checkbox input "false"
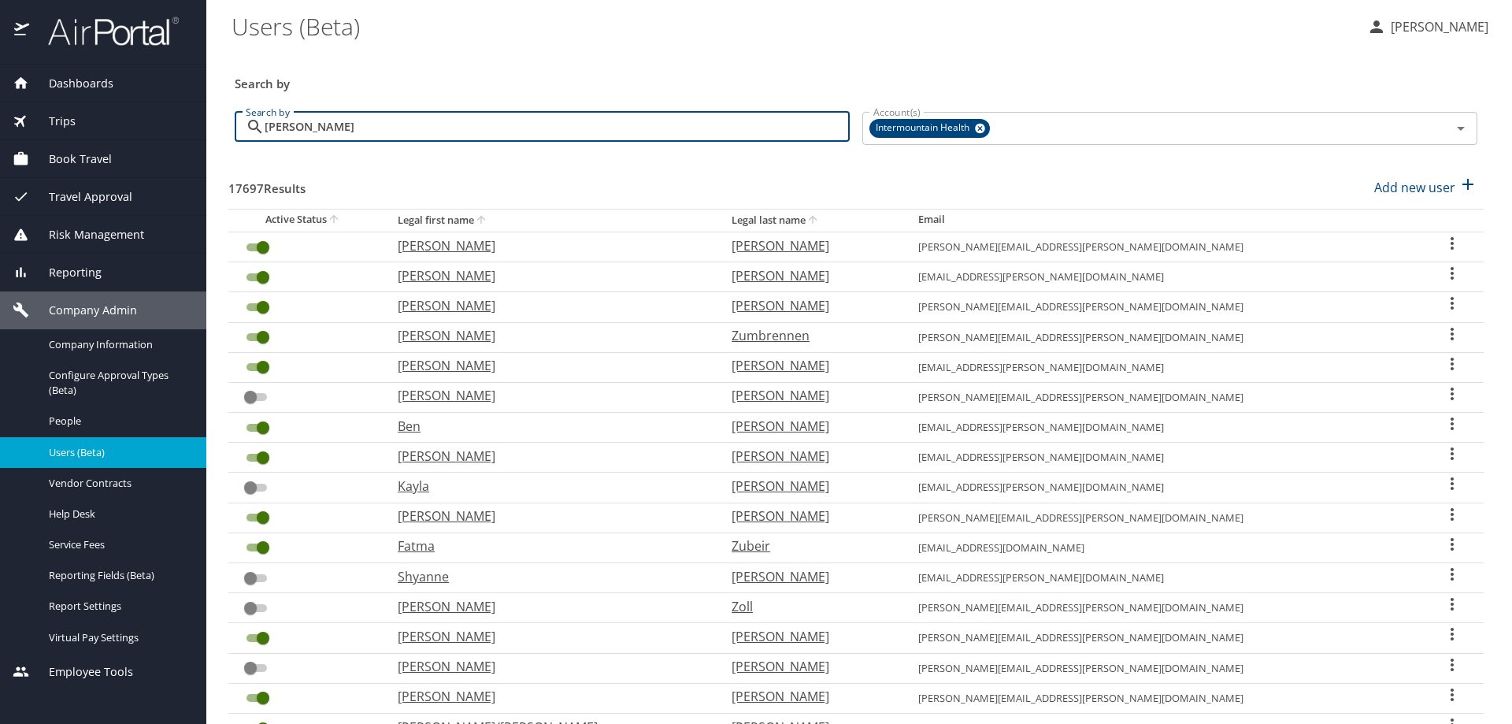
checkbox input "true"
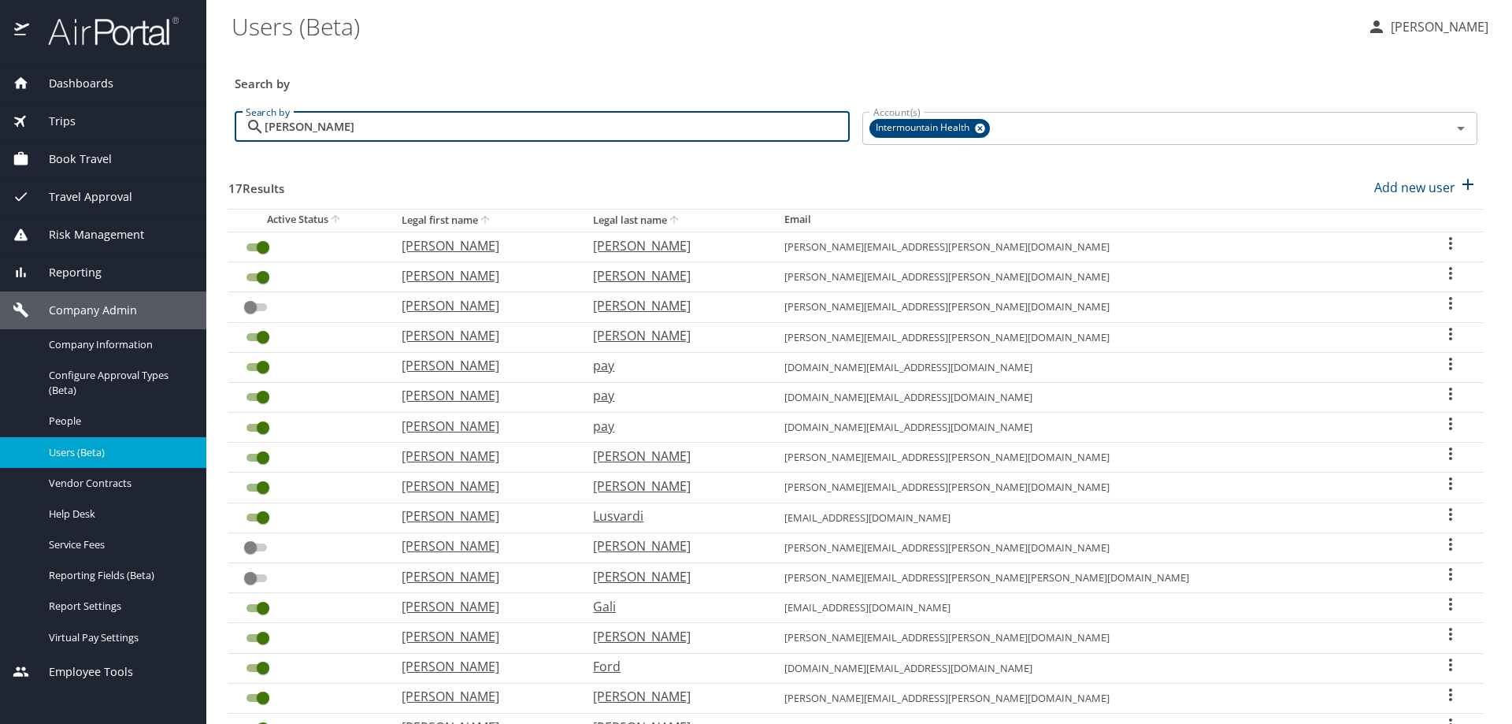
scroll to position [79, 0]
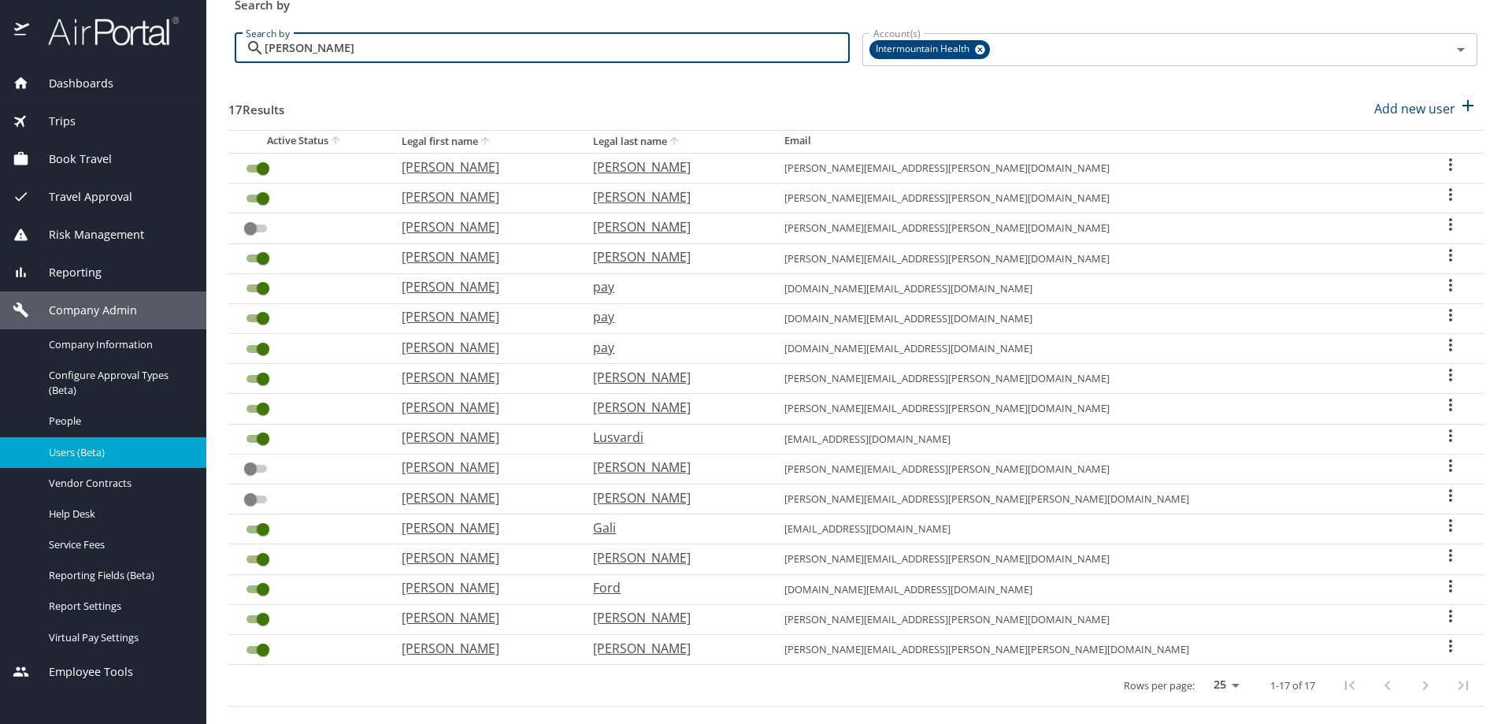
type input "cameron"
click at [1442, 642] on icon "User Search Table" at bounding box center [1451, 645] width 19 height 19
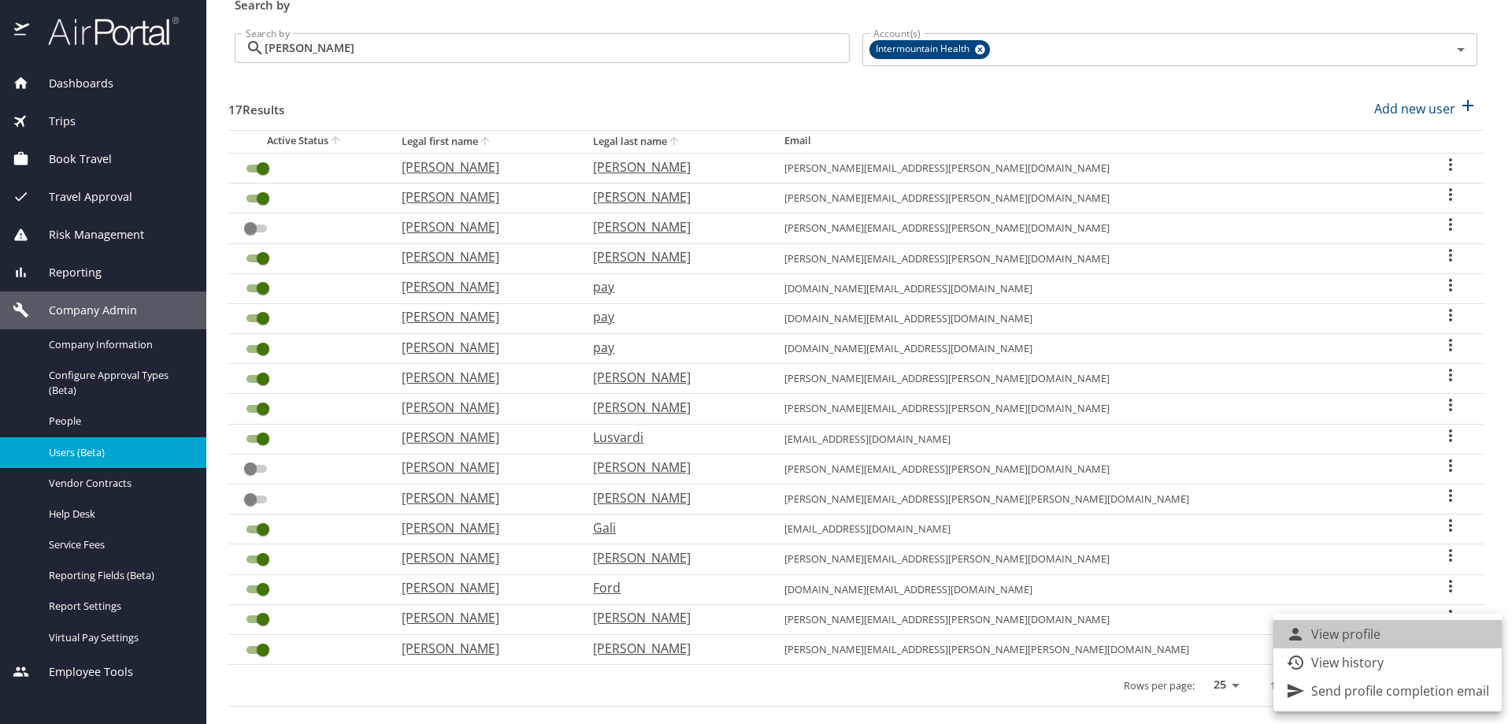
click at [1401, 636] on li "View profile" at bounding box center [1388, 634] width 228 height 28
select select "US"
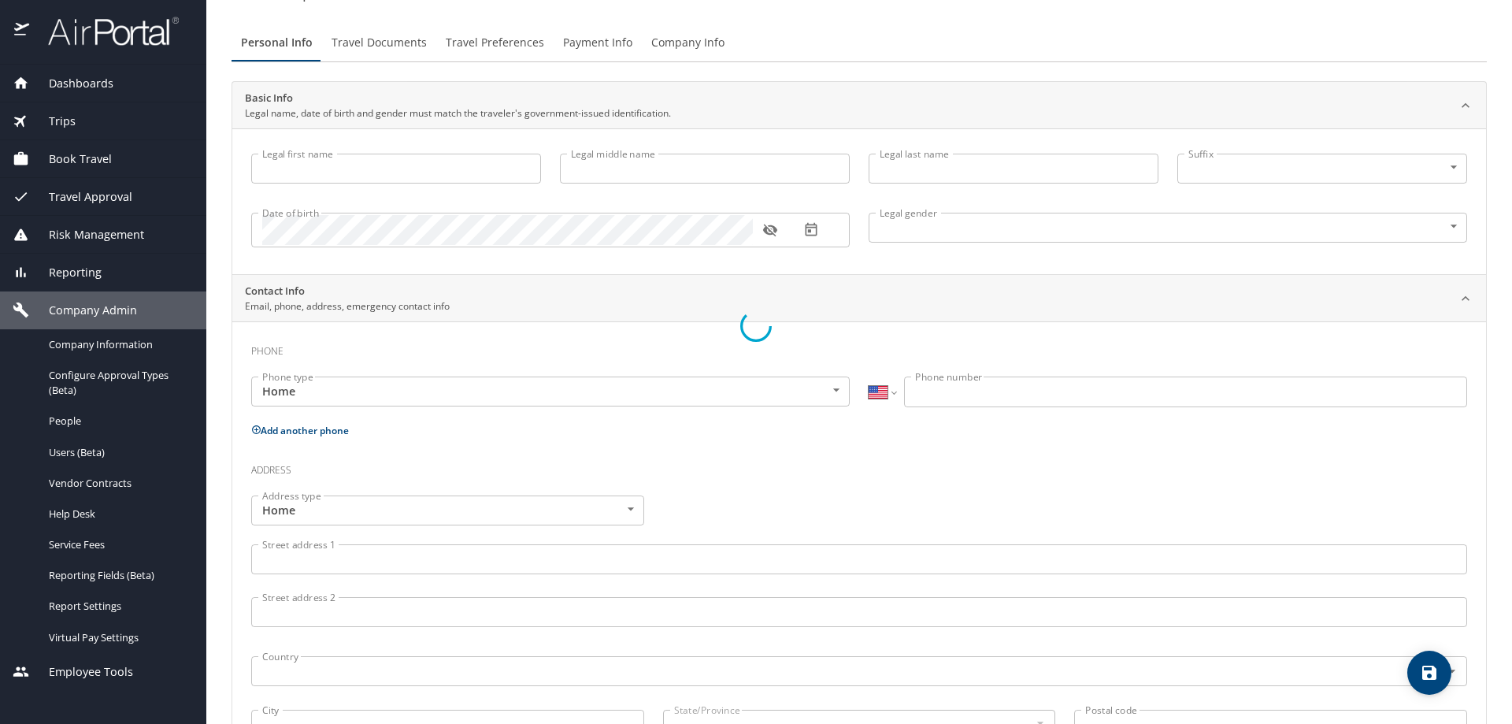
type input "richard"
type input "Cameron"
type input "Male"
select select "US"
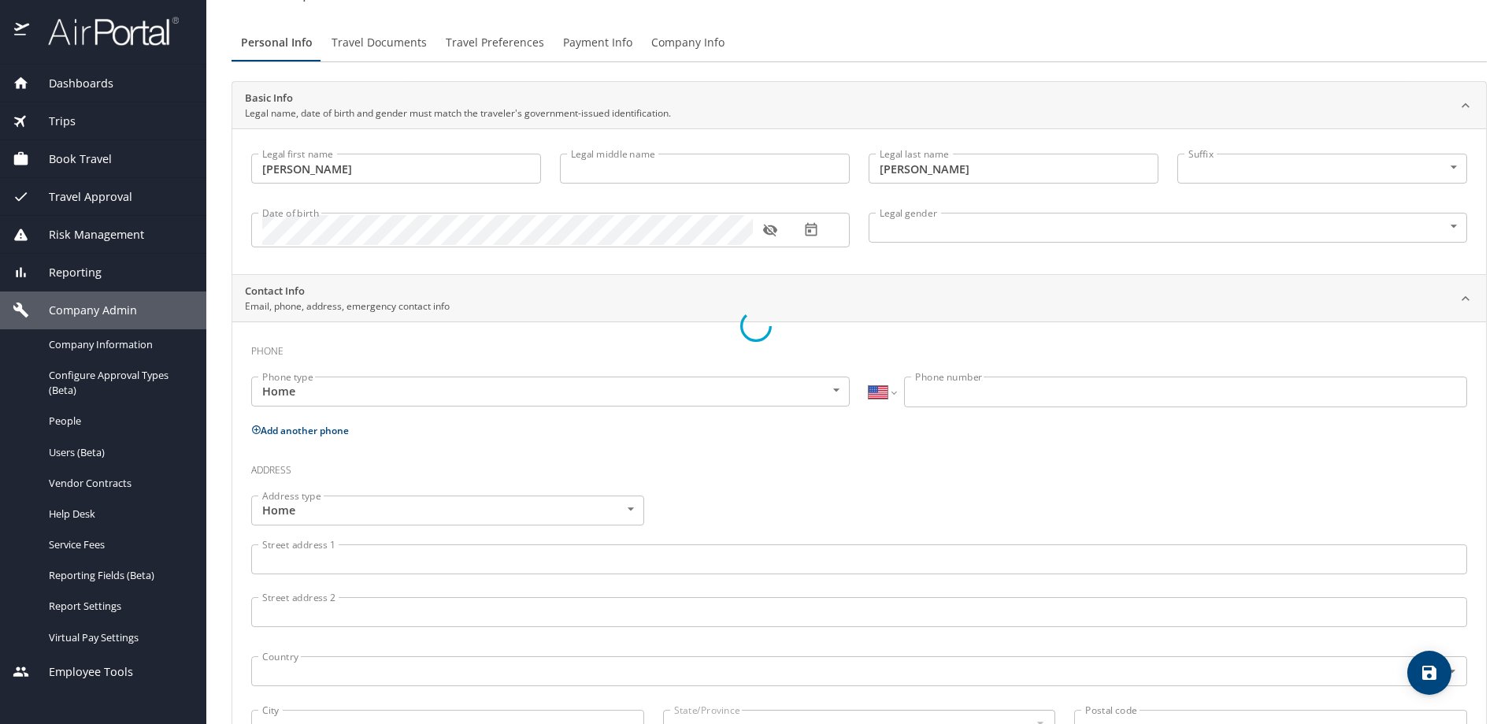
select select "US"
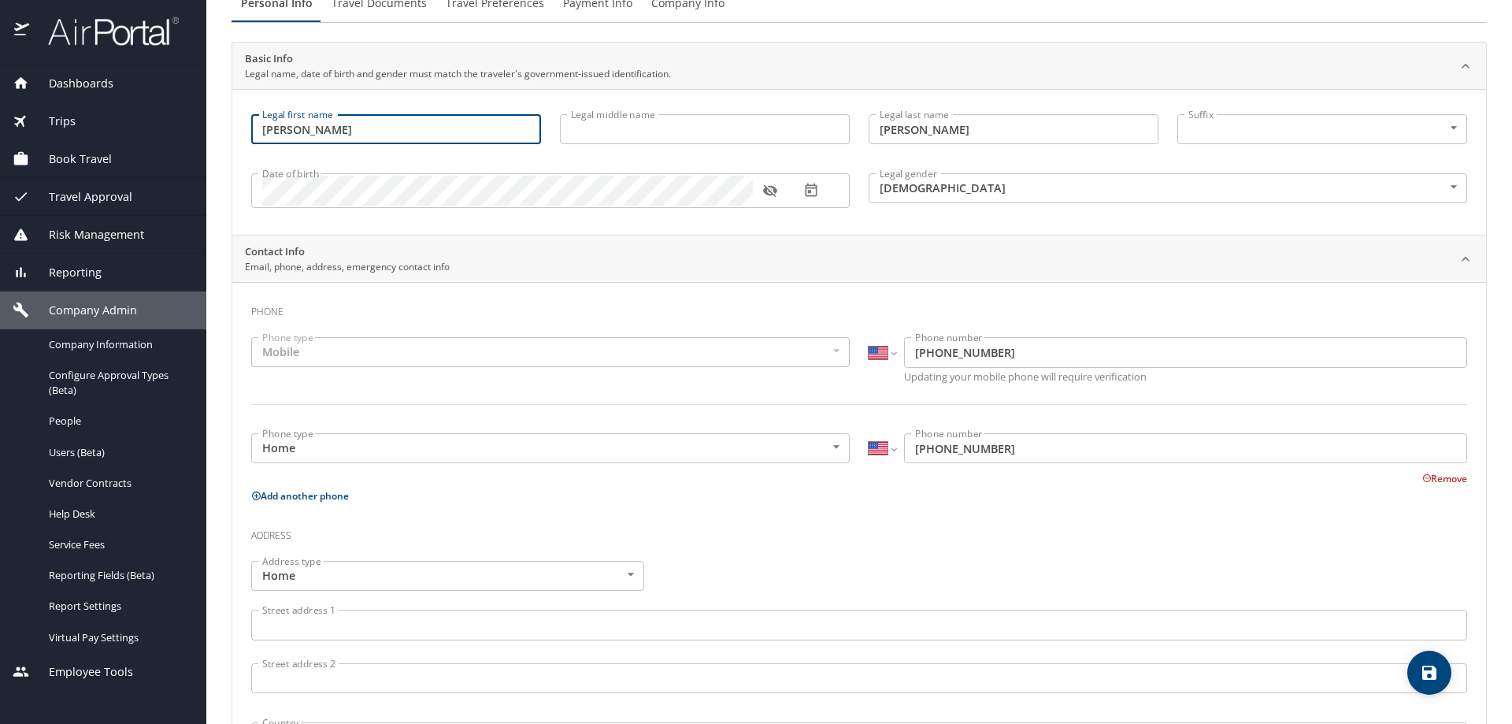
click at [269, 124] on input "richard" at bounding box center [396, 129] width 290 height 30
type input "Richard"
click at [605, 133] on input "Legal middle name" at bounding box center [705, 129] width 290 height 30
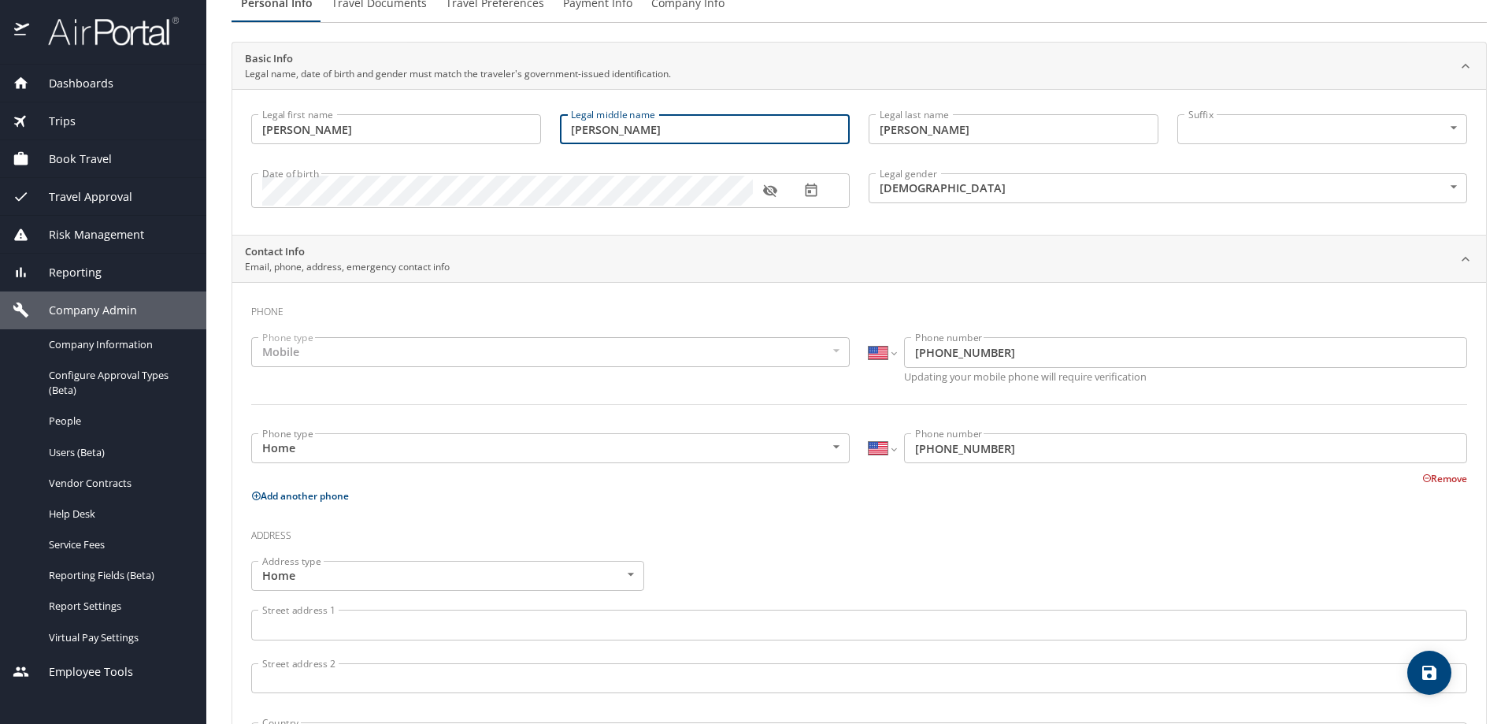
type input "Steven"
click at [769, 188] on icon "button" at bounding box center [771, 191] width 16 height 16
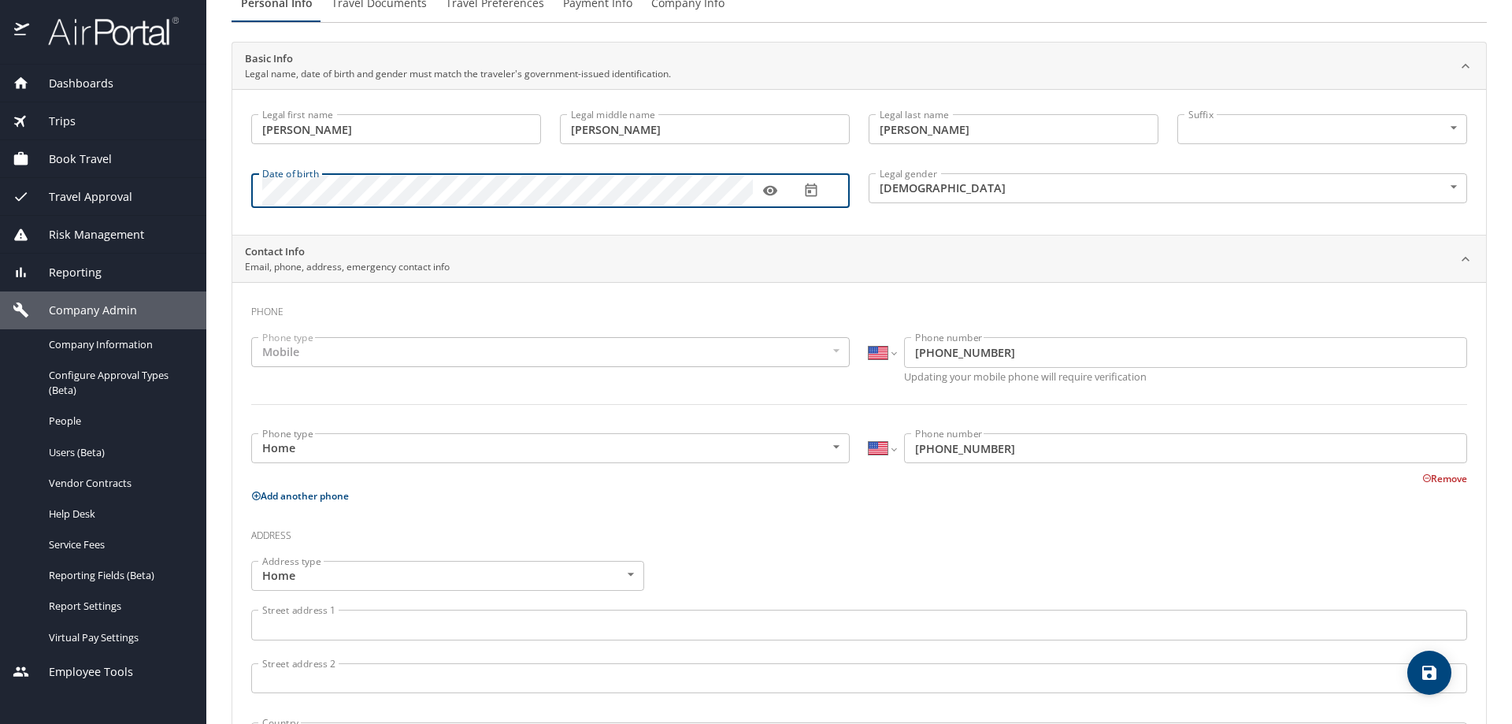
click at [1427, 682] on icon "save" at bounding box center [1429, 672] width 19 height 19
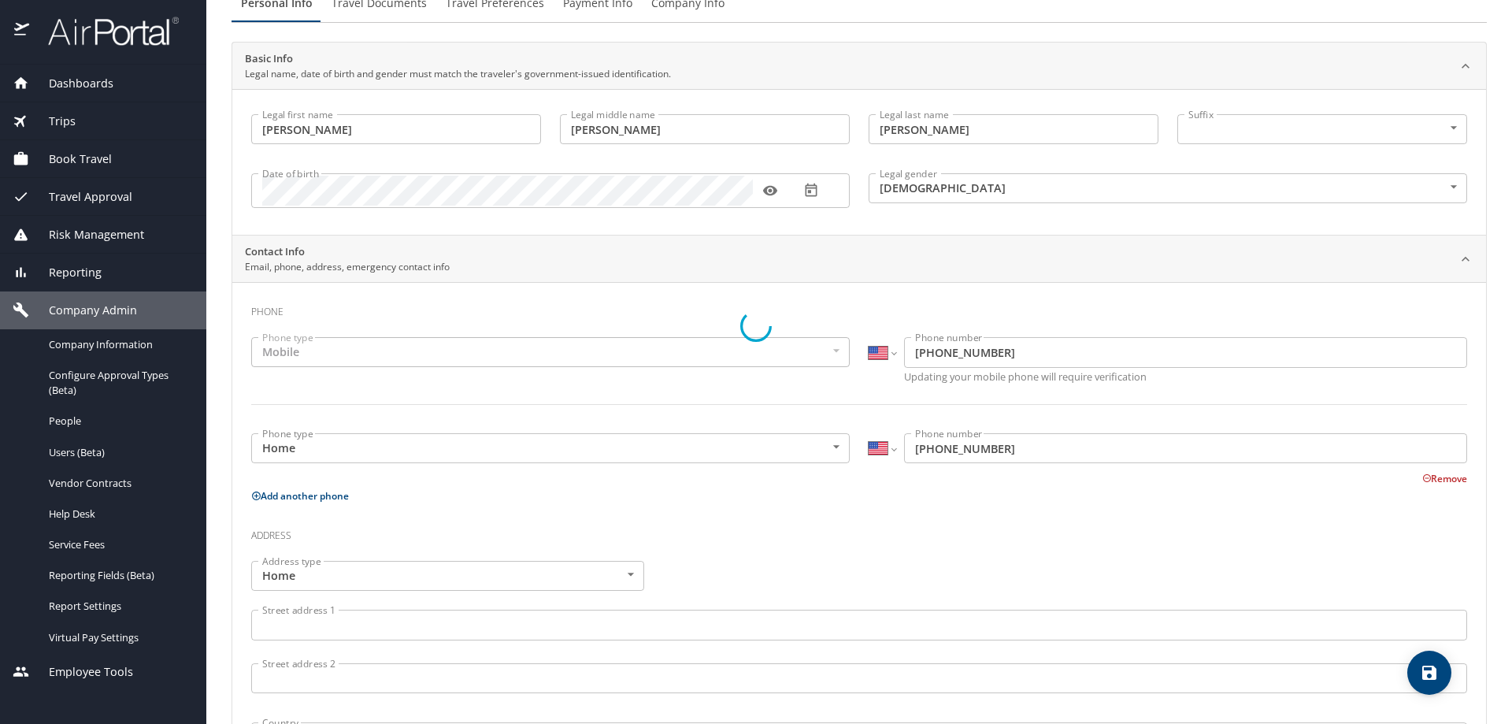
select select "US"
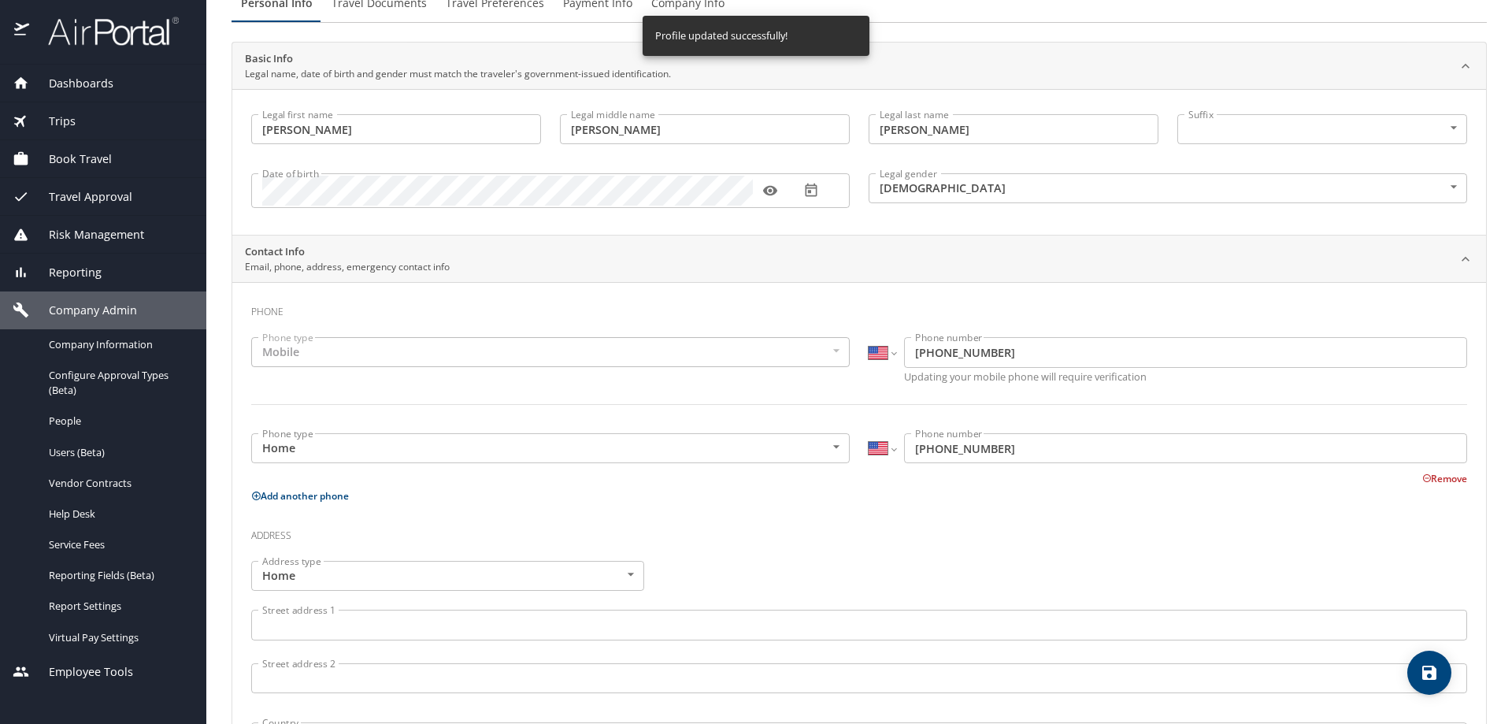
select select "US"
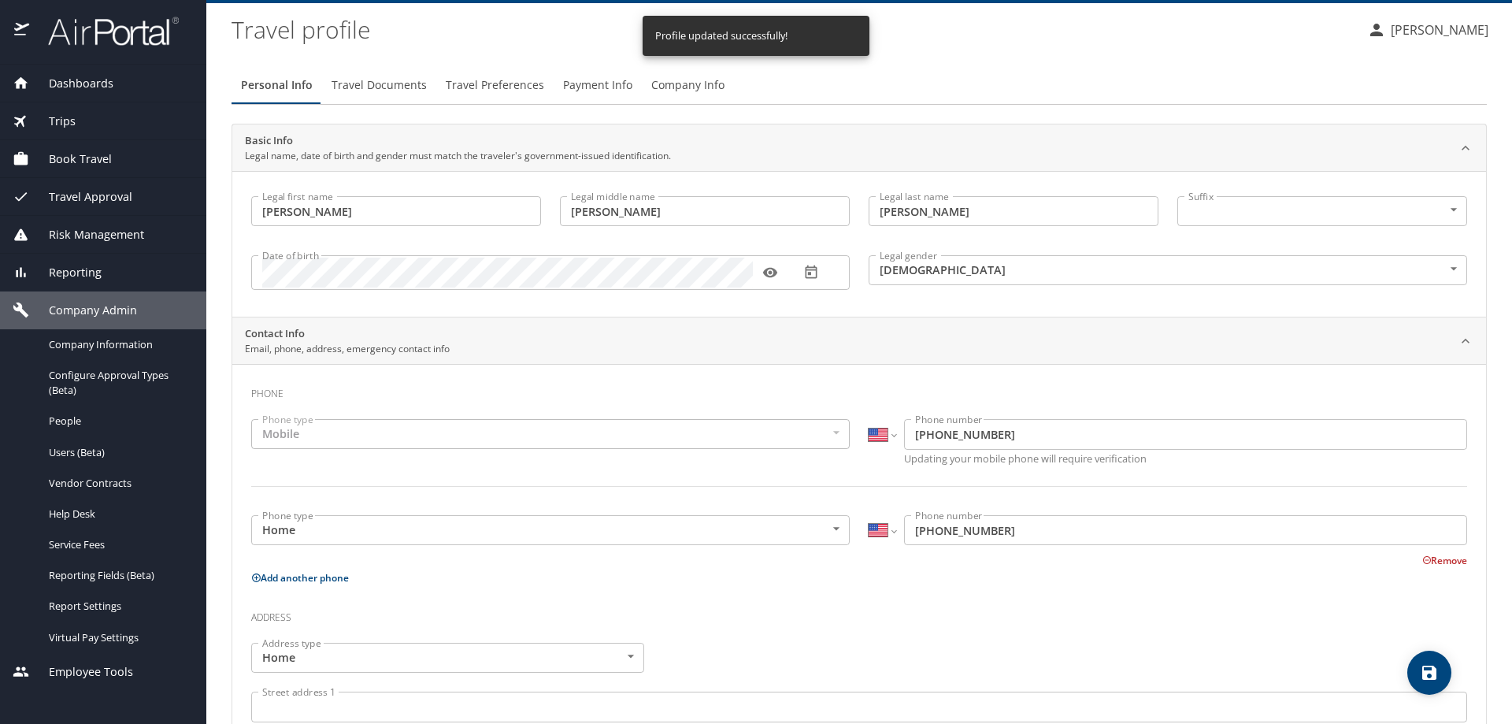
scroll to position [0, 0]
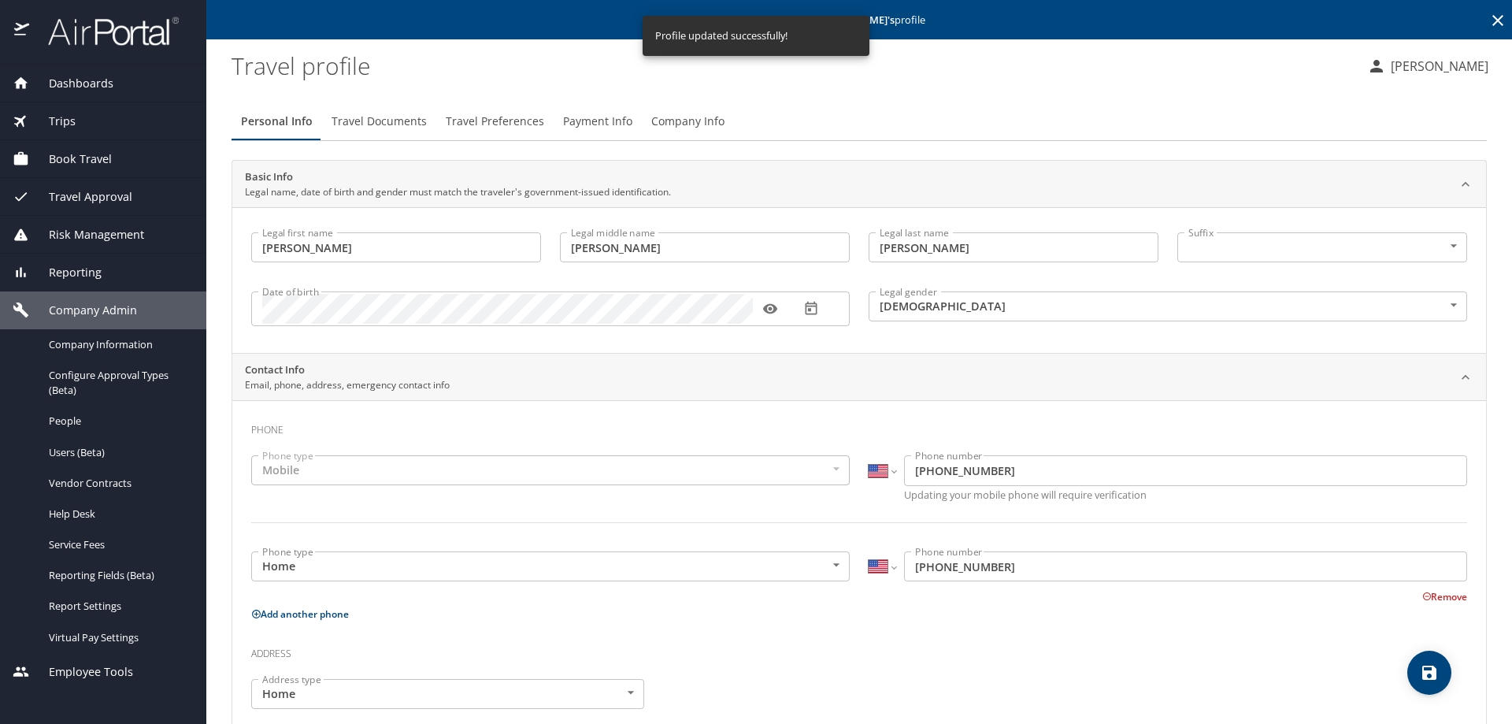
click at [1489, 19] on icon at bounding box center [1498, 20] width 19 height 19
